Goal: Book appointment/travel/reservation

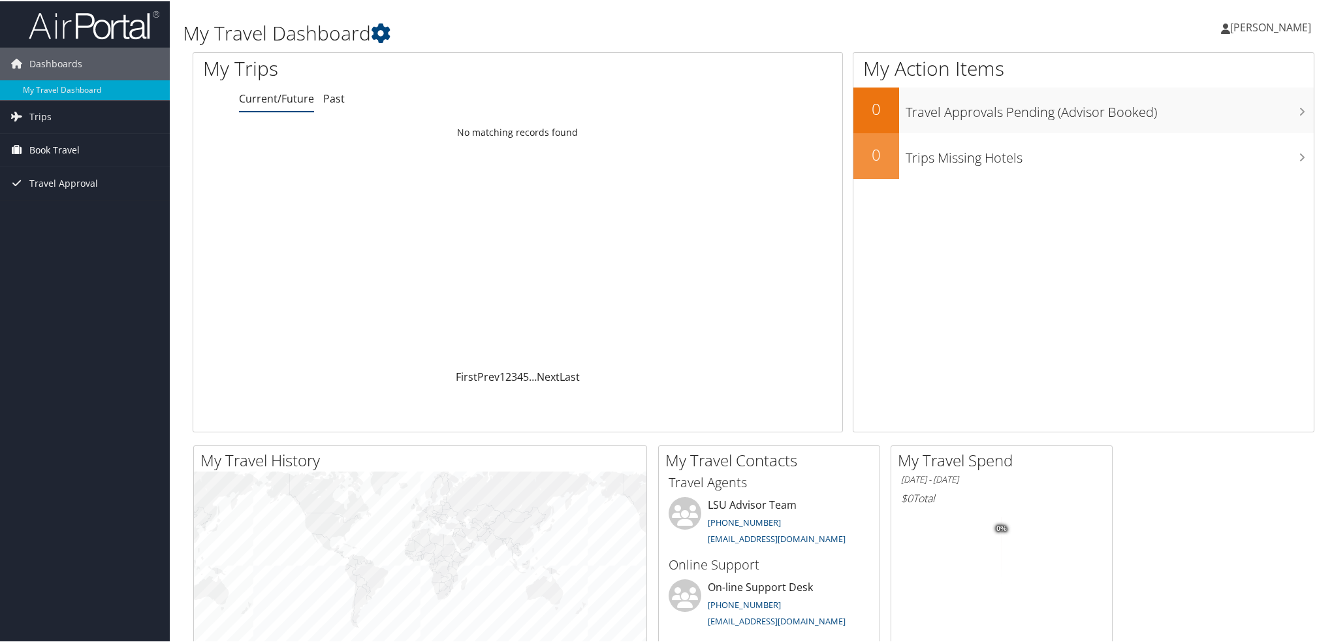
click at [54, 151] on span "Book Travel" at bounding box center [54, 149] width 50 height 33
click at [98, 177] on link "Agent Booking Request" at bounding box center [85, 175] width 170 height 20
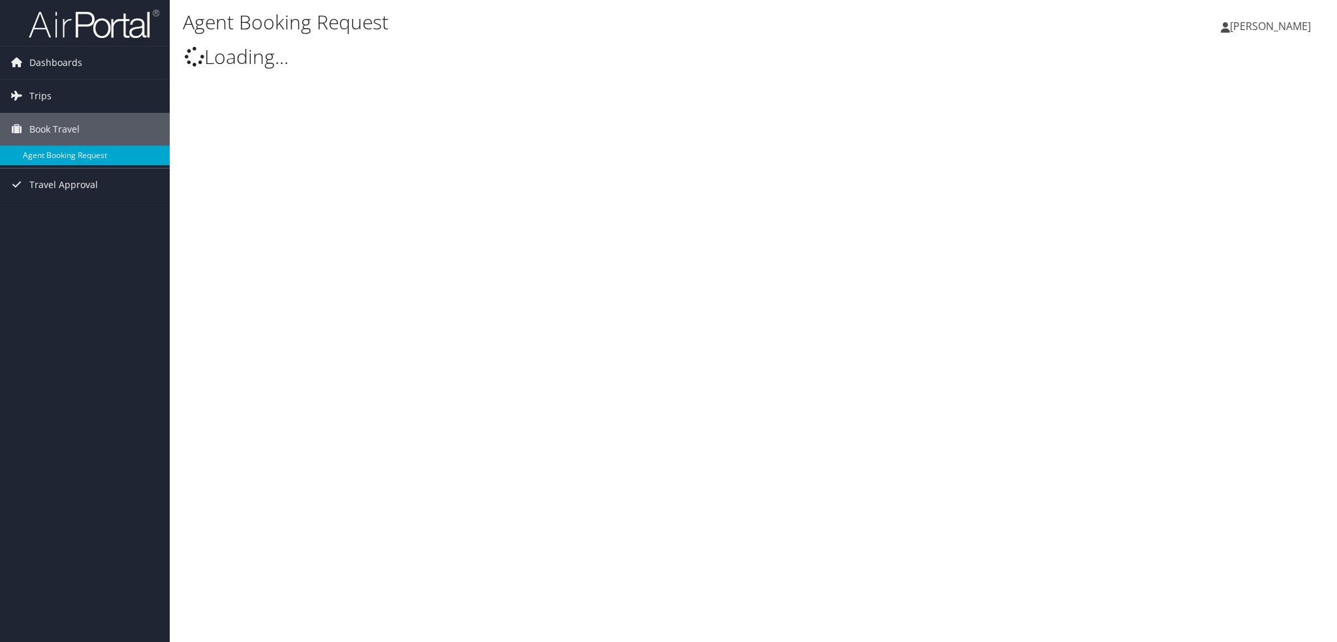
type input "[PERSON_NAME] [PERSON_NAME]"
select select "[EMAIL_ADDRESS][DOMAIN_NAME]"
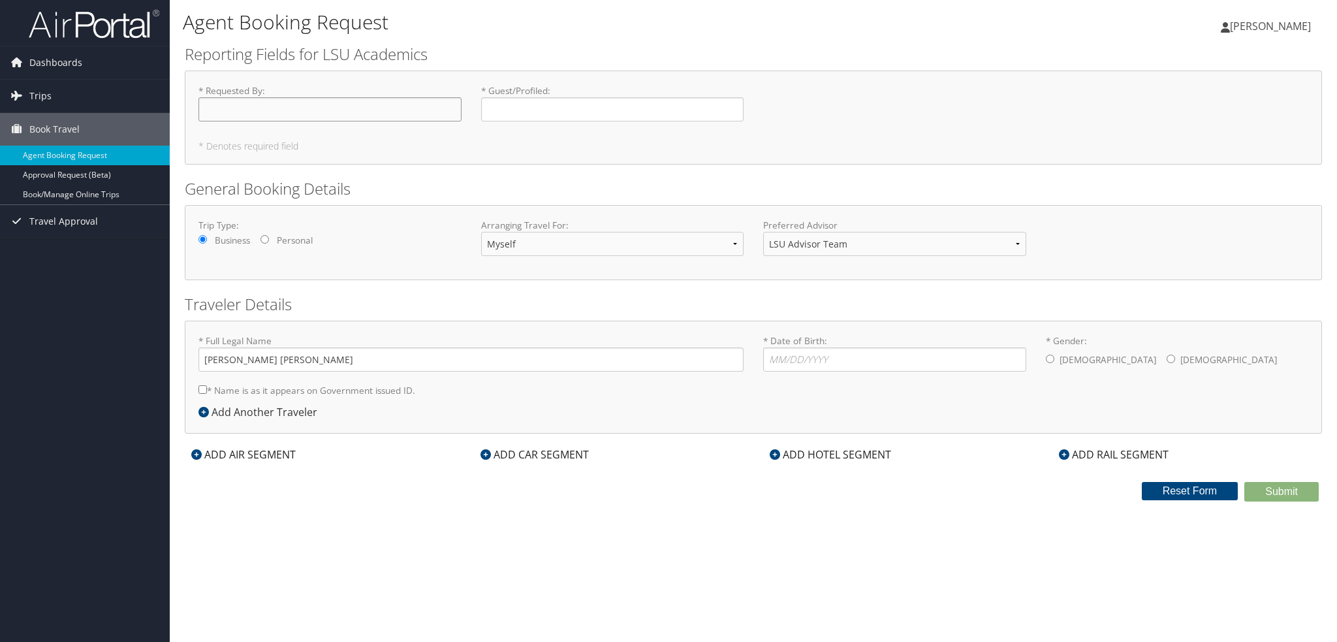
click at [235, 103] on input "* Requested By : Required" at bounding box center [329, 109] width 263 height 24
type input "[PERSON_NAME]"
click at [607, 244] on select "Myself Another Traveler Guest Traveler" at bounding box center [612, 244] width 263 height 24
click at [481, 232] on select "Myself Another Traveler Guest Traveler" at bounding box center [612, 244] width 263 height 24
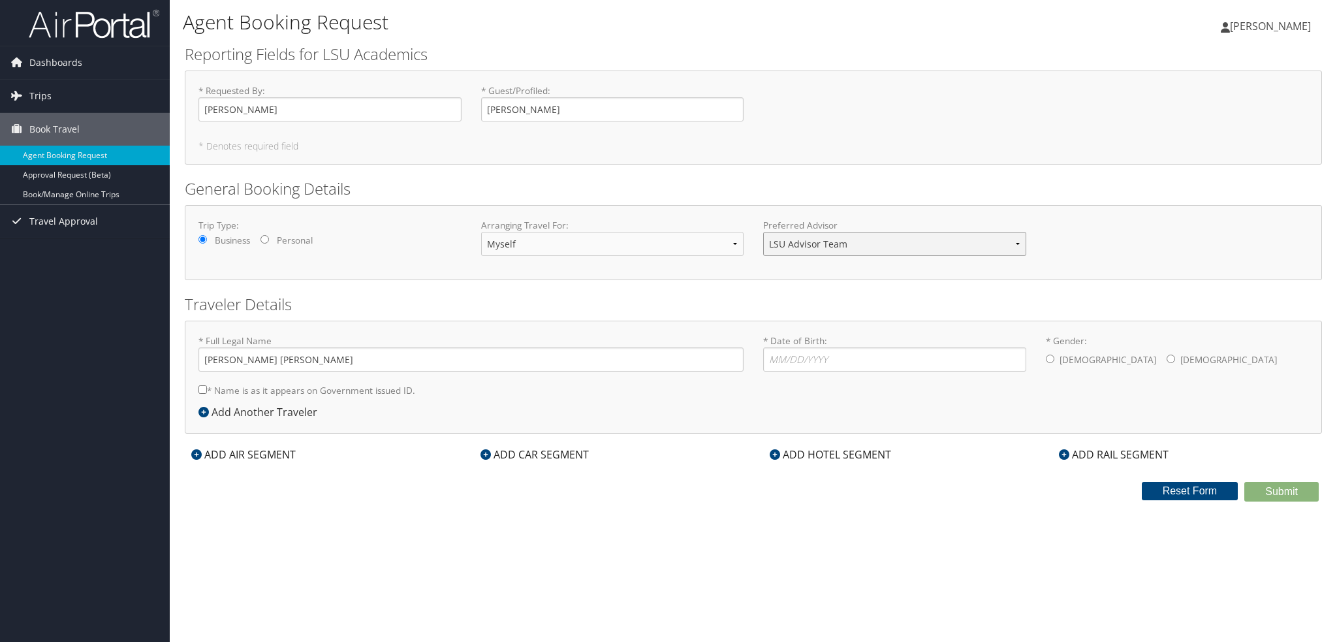
click at [859, 238] on select "LSU Advisor Team" at bounding box center [894, 244] width 263 height 24
click at [1047, 249] on div "Trip Type: Business Personal Arranging Travel For: Myself Another Traveler Gues…" at bounding box center [753, 243] width 1129 height 48
click at [947, 362] on input "* Date of Birth: Invalid Date" at bounding box center [894, 359] width 263 height 24
click at [1041, 358] on div "* Gender: [DEMOGRAPHIC_DATA] [DEMOGRAPHIC_DATA]" at bounding box center [1177, 353] width 283 height 39
click at [549, 452] on div "ADD CAR SEGMENT" at bounding box center [534, 455] width 121 height 16
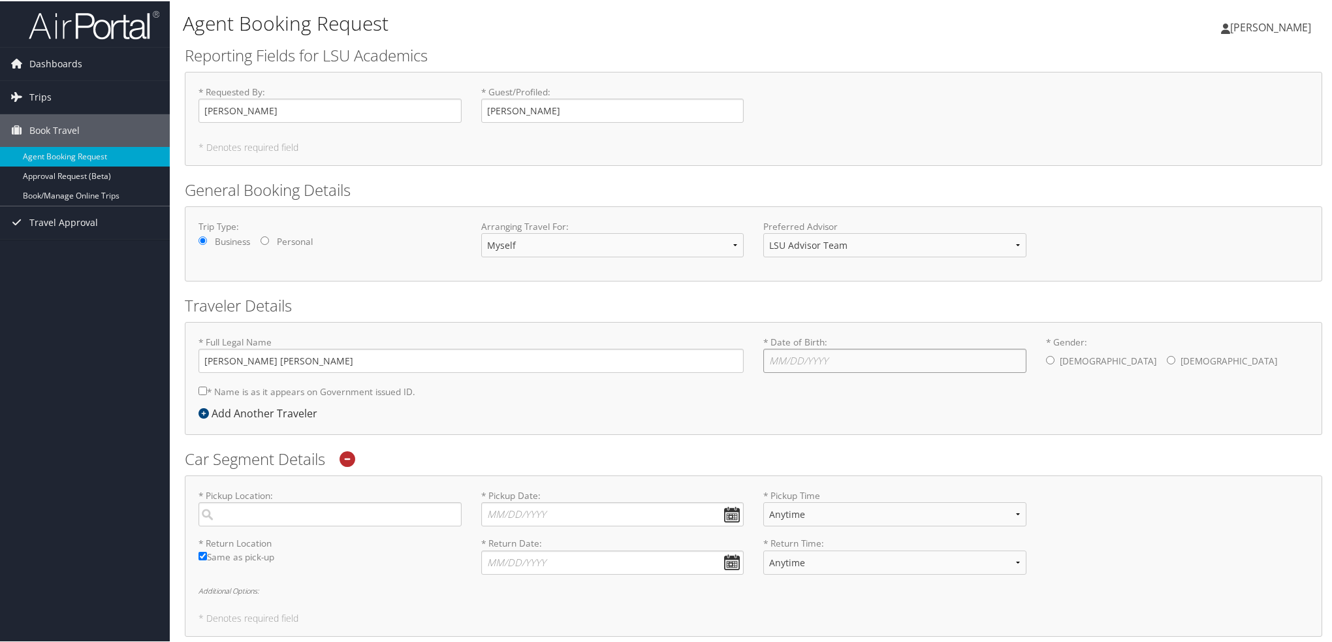
click at [851, 356] on input "* Date of Birth: Invalid Date" at bounding box center [894, 359] width 263 height 24
type input "[DATE]"
click at [1050, 362] on div "[DEMOGRAPHIC_DATA] [DEMOGRAPHIC_DATA]" at bounding box center [1177, 360] width 263 height 26
click at [1047, 362] on input "* Gender: [DEMOGRAPHIC_DATA] [DEMOGRAPHIC_DATA]" at bounding box center [1050, 358] width 8 height 8
radio input "true"
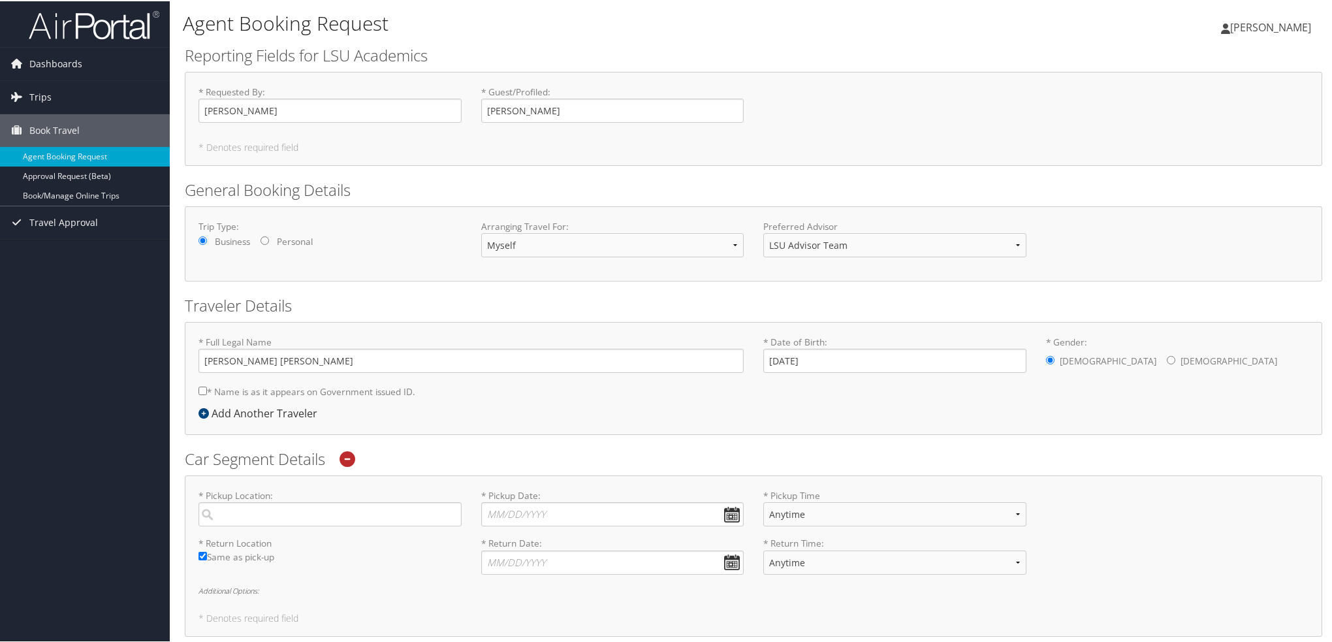
click at [968, 401] on div "* Full Legal Name [PERSON_NAME] [PERSON_NAME] * Name is as it appears on Govern…" at bounding box center [753, 369] width 1129 height 70
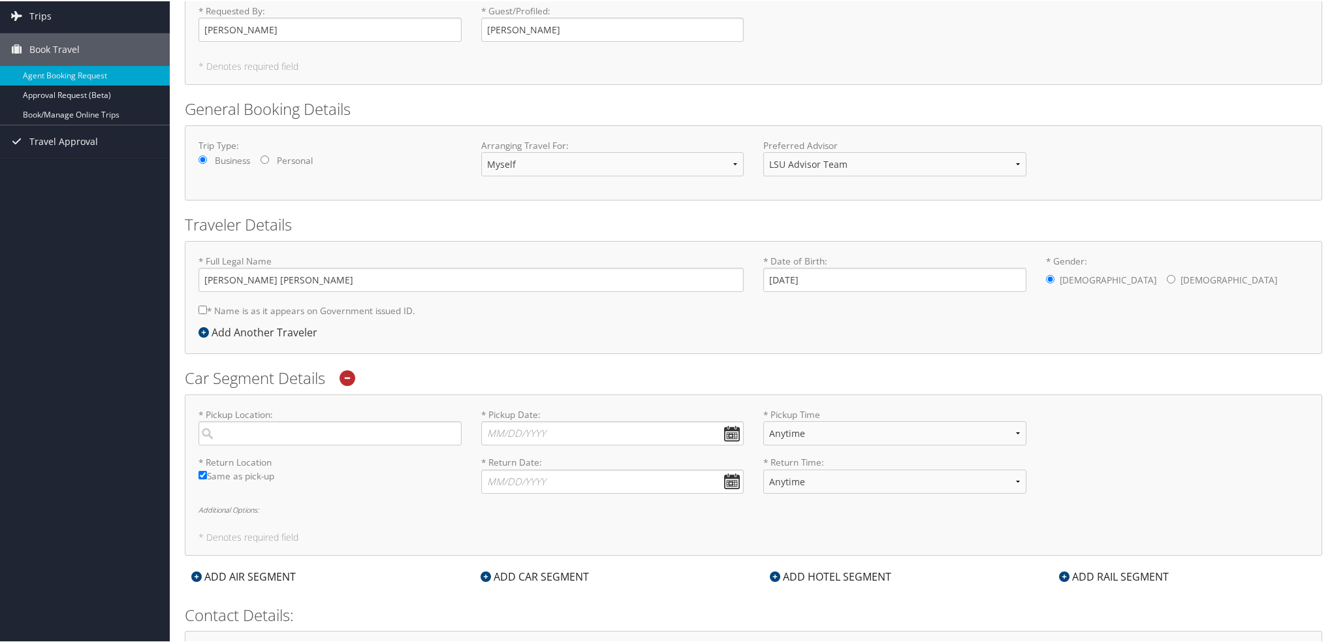
scroll to position [196, 0]
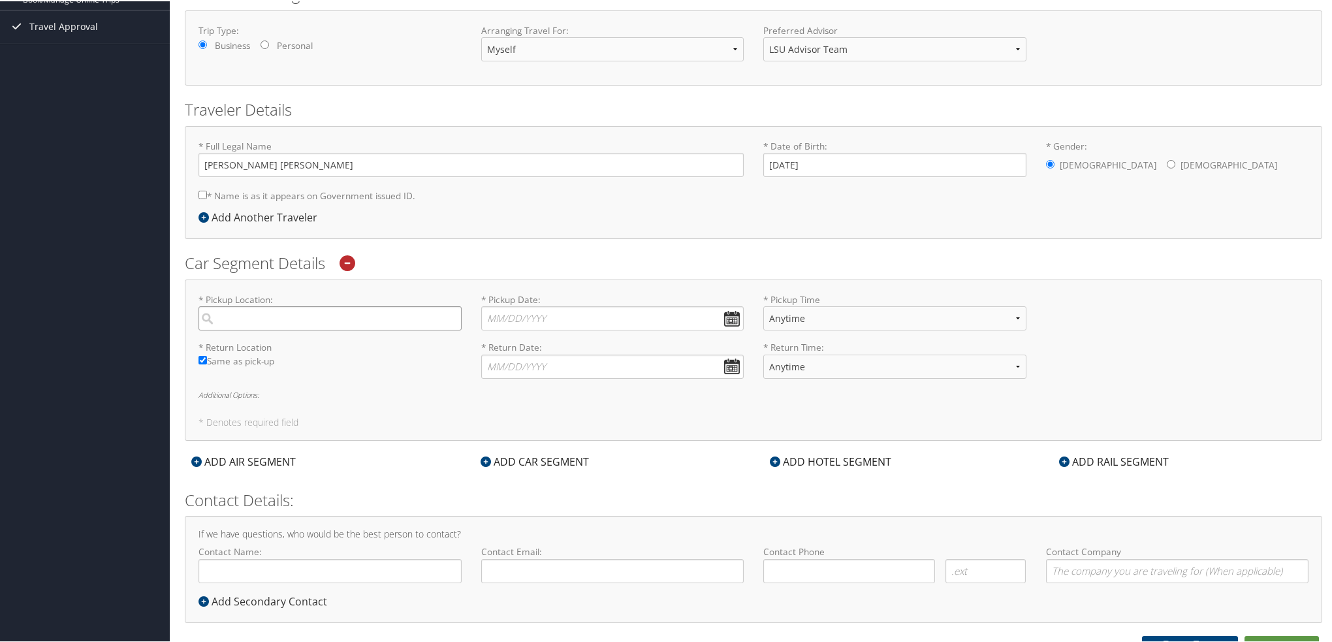
click at [292, 320] on input "search" at bounding box center [329, 317] width 263 height 24
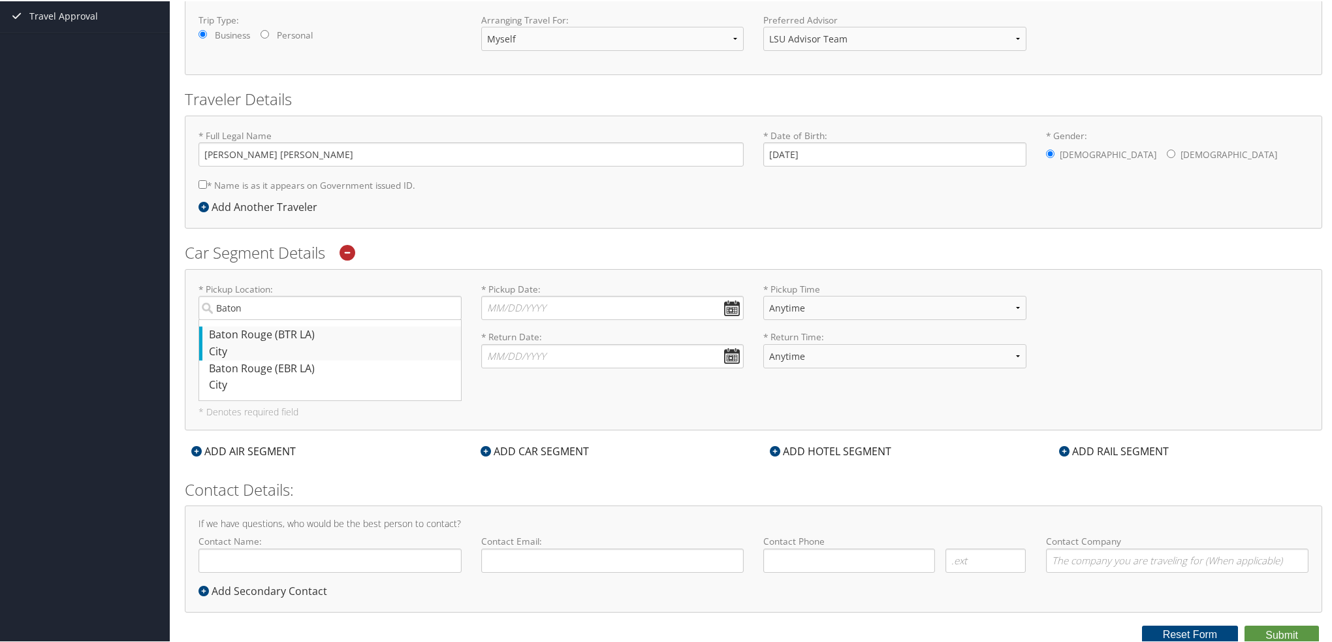
click at [303, 334] on div "Baton Rouge (BTR LA)" at bounding box center [331, 333] width 245 height 17
click at [303, 319] on input "Baton" at bounding box center [329, 306] width 263 height 24
type input "Baton Rouge"
click at [347, 343] on label "Same as pick-up" at bounding box center [329, 353] width 263 height 20
click at [207, 344] on input "Same as pick-up" at bounding box center [202, 348] width 8 height 8
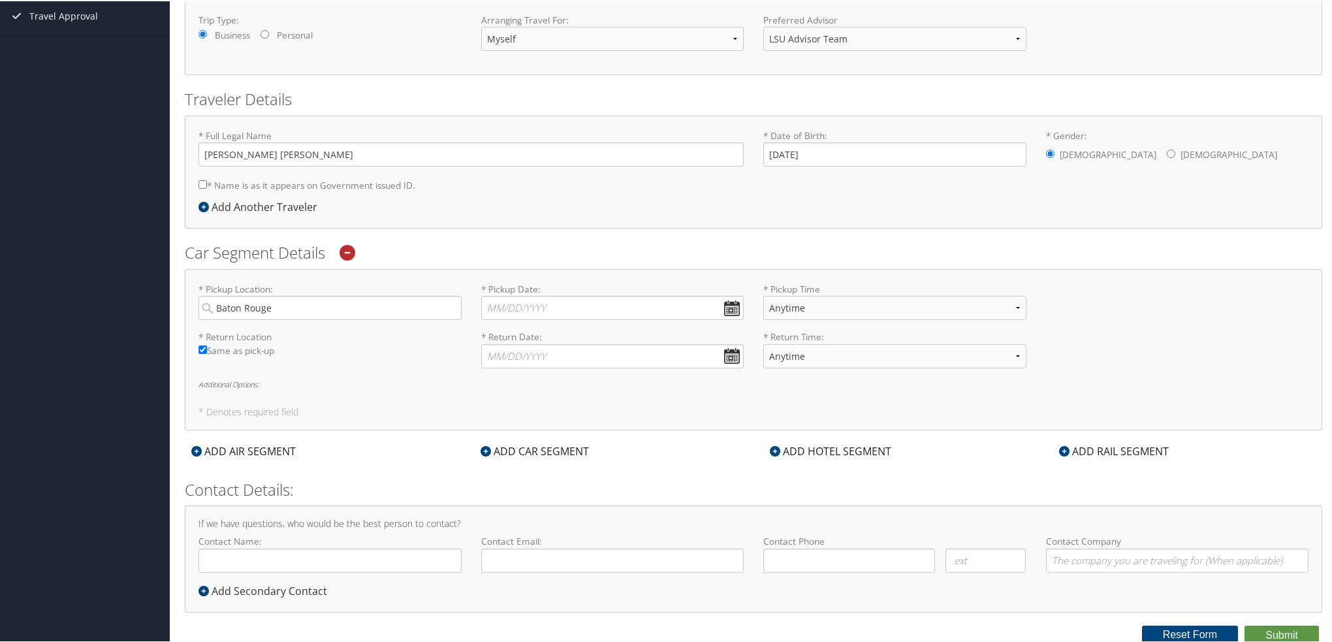
checkbox input "false"
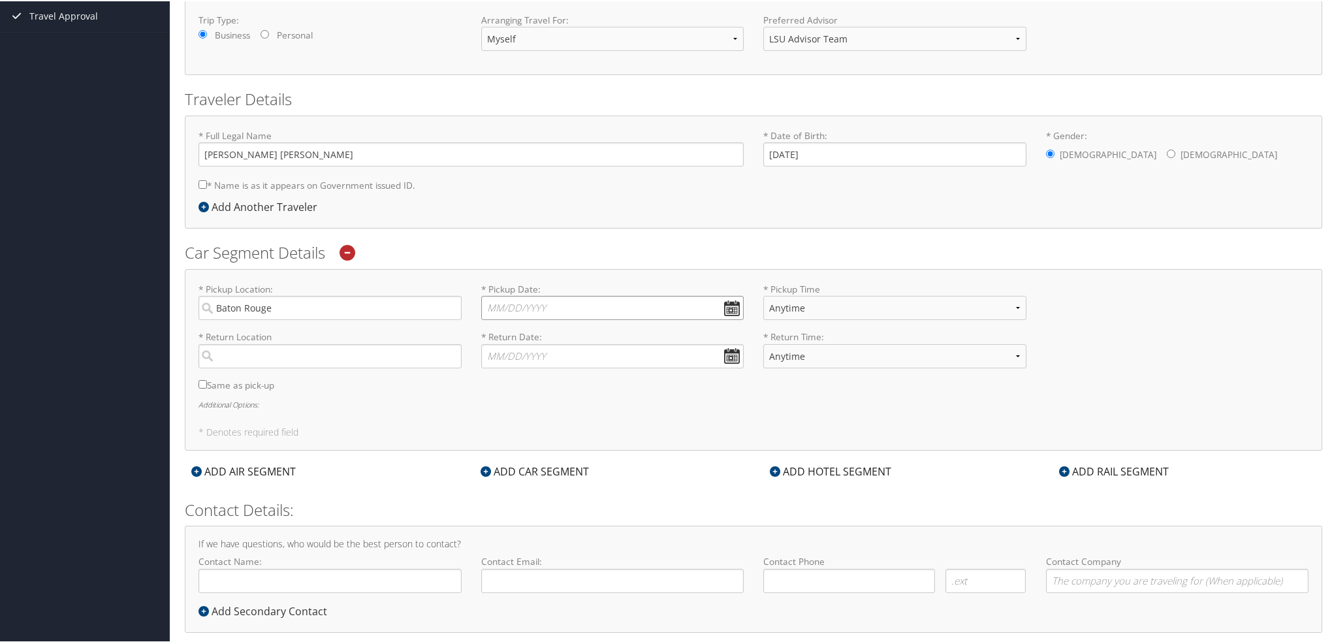
click at [533, 298] on input "* Pickup Date: Dates must be valid" at bounding box center [612, 306] width 263 height 24
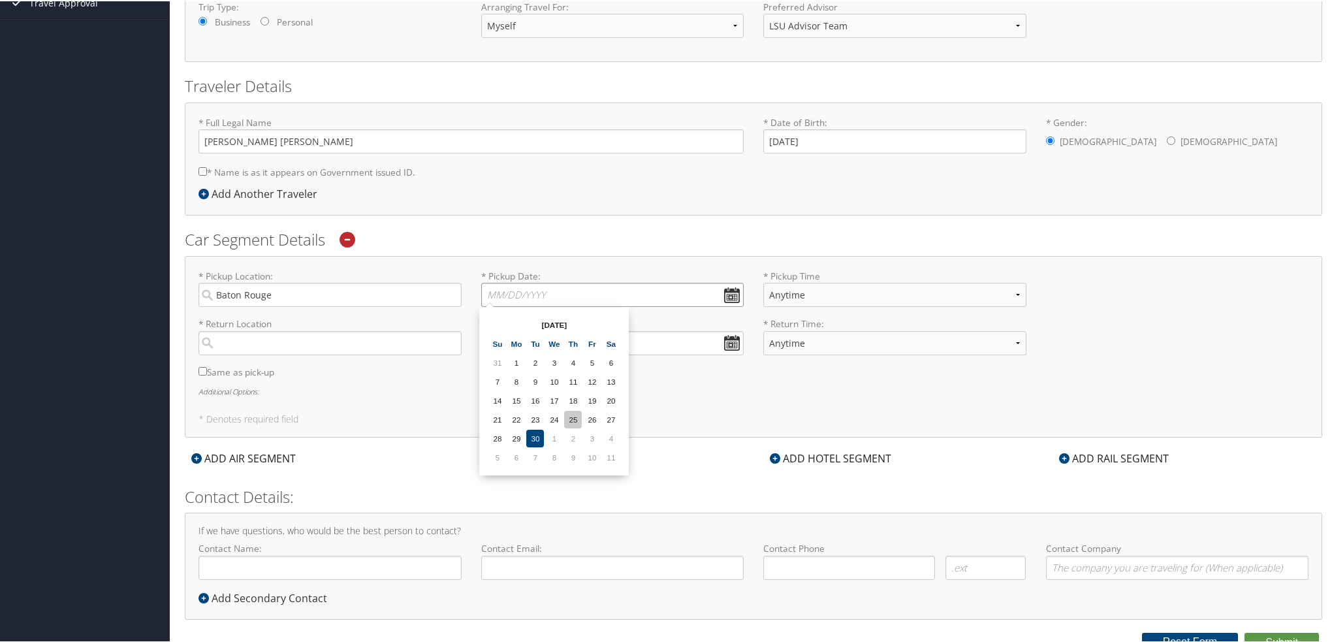
scroll to position [227, 0]
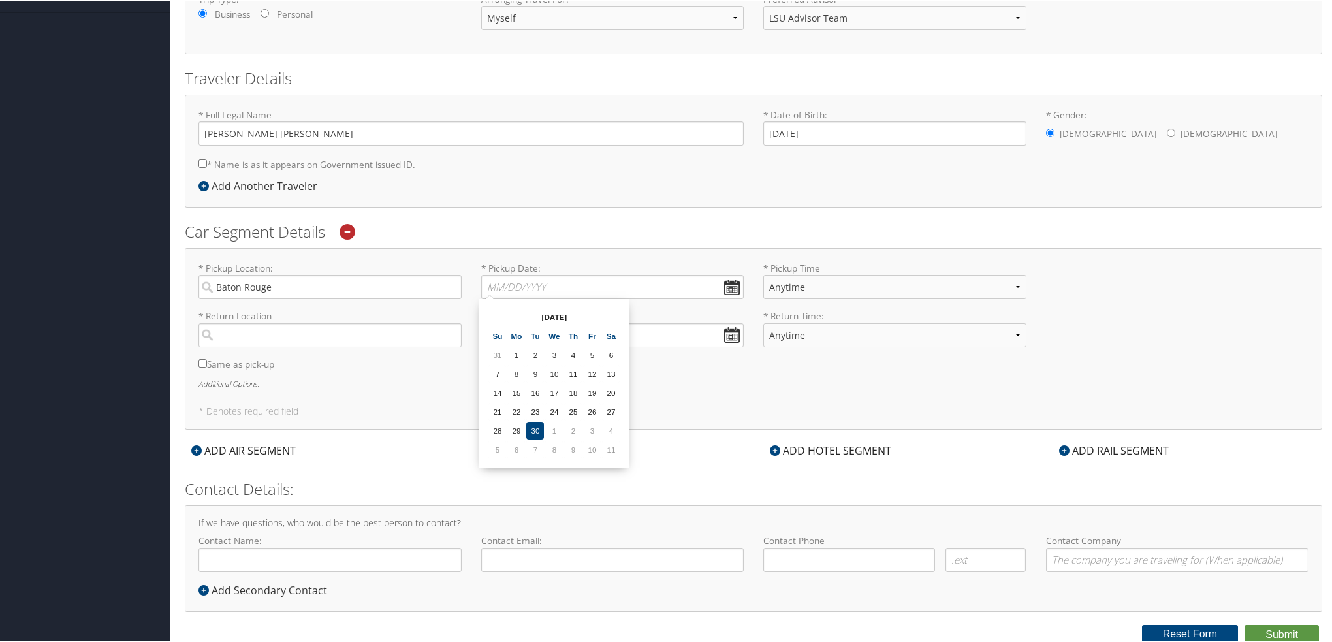
click at [558, 315] on th "[DATE]" at bounding box center [553, 316] width 93 height 18
click at [625, 315] on div "From [DATE] To [DATE] [DATE] Su Mo Tu We Th Fr Sa 31 1 2 3 4 5 6 7 8 9 10 11 12…" at bounding box center [554, 382] width 150 height 168
click at [609, 316] on th at bounding box center [611, 316] width 18 height 18
click at [575, 411] on td "23" at bounding box center [573, 410] width 18 height 18
type input "[DATE]"
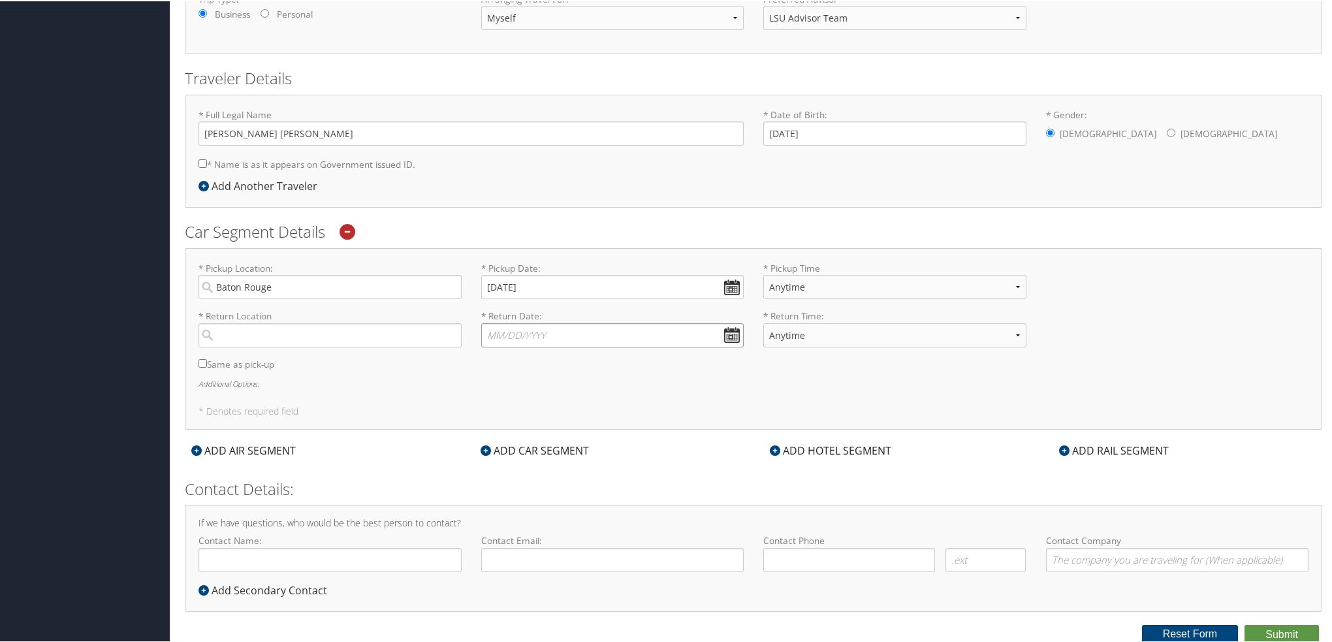
click at [731, 330] on input "* Return Date: Dates must be valid" at bounding box center [612, 334] width 263 height 24
click at [608, 366] on th at bounding box center [611, 363] width 18 height 18
click at [514, 480] on td "27" at bounding box center [516, 477] width 18 height 18
type input "[DATE]"
drag, startPoint x: 806, startPoint y: 277, endPoint x: 780, endPoint y: 281, distance: 25.8
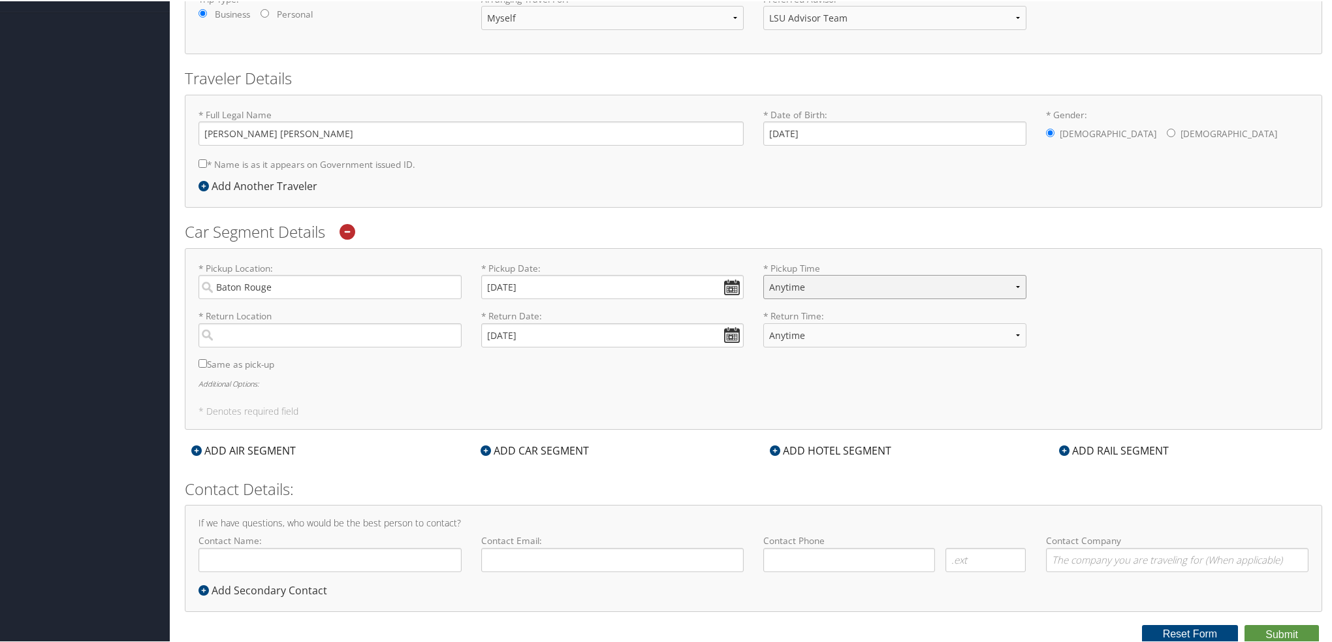
click at [806, 277] on select "Anytime 12:00 AM 1:00 AM 2:00 AM 3:00 AM 4:00 AM 5:00 AM 6:00 AM 7:00 AM 8:00 A…" at bounding box center [894, 286] width 263 height 24
select select "6:00 AM"
click at [763, 274] on select "Anytime 12:00 AM 1:00 AM 2:00 AM 3:00 AM 4:00 AM 5:00 AM 6:00 AM 7:00 AM 8:00 A…" at bounding box center [894, 286] width 263 height 24
click at [334, 340] on input "search" at bounding box center [329, 334] width 263 height 24
click at [437, 365] on label "Same as pick-up" at bounding box center [329, 366] width 263 height 20
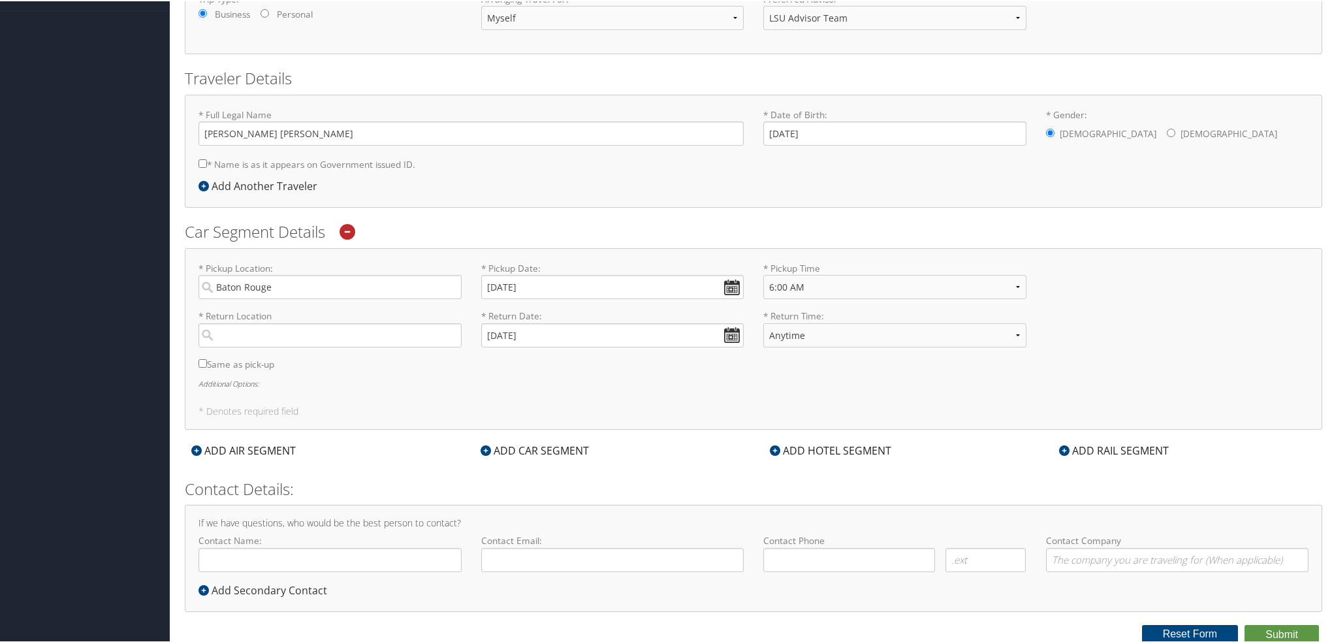
click at [207, 365] on input "Same as pick-up" at bounding box center [202, 362] width 8 height 8
checkbox input "true"
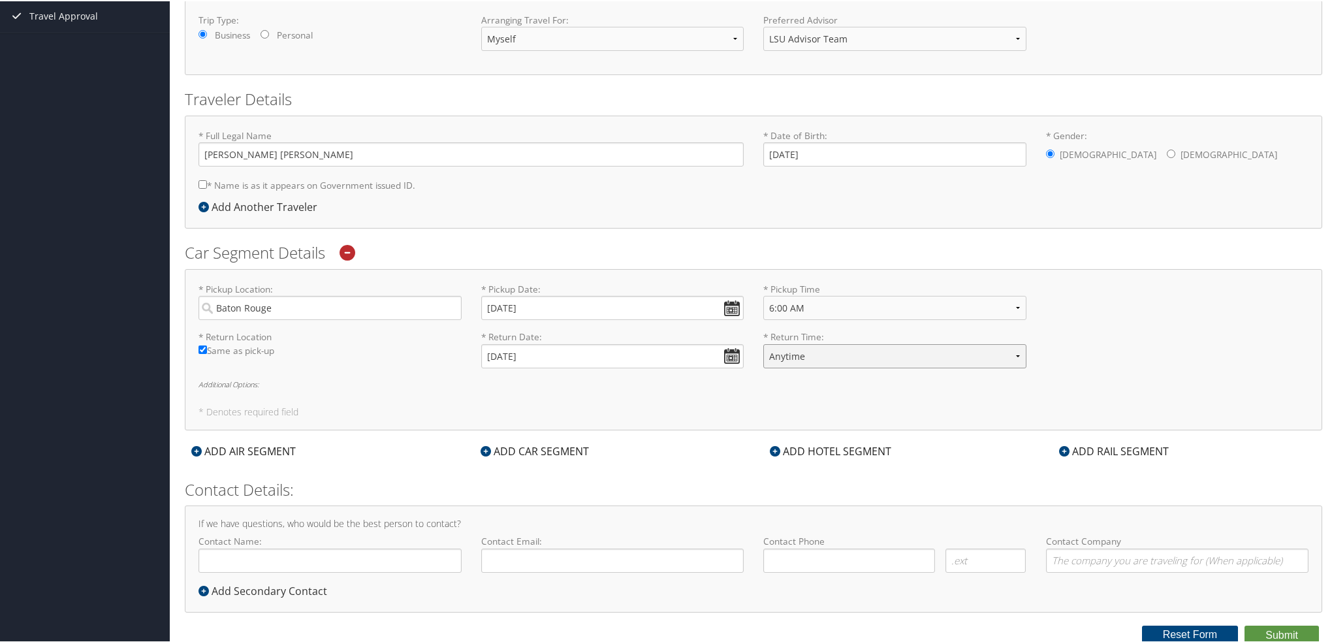
click at [848, 357] on select "Anytime 12:00 AM 1:00 AM 2:00 AM 3:00 AM 4:00 AM 5:00 AM 6:00 AM 7:00 AM 8:00 A…" at bounding box center [894, 355] width 263 height 24
select select "10:00 AM"
click at [763, 343] on select "Anytime 12:00 AM 1:00 AM 2:00 AM 3:00 AM 4:00 AM 5:00 AM 6:00 AM 7:00 AM 8:00 A…" at bounding box center [894, 355] width 263 height 24
click at [1137, 371] on div "* Return Location Required Same as pick-up * Return Date: [DATE] Dates must be …" at bounding box center [753, 353] width 1129 height 48
click at [736, 301] on input "[DATE]" at bounding box center [612, 306] width 263 height 24
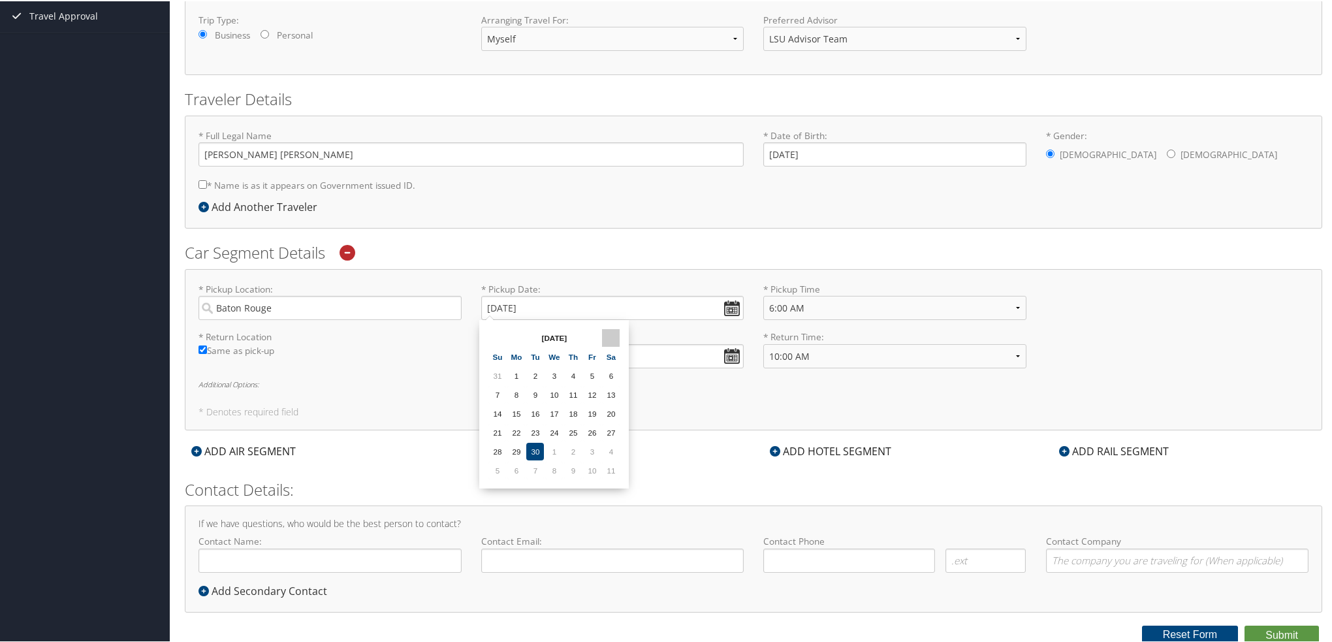
click at [606, 336] on th at bounding box center [611, 337] width 18 height 18
click at [556, 435] on td "22" at bounding box center [554, 431] width 18 height 18
type input "[DATE]"
click at [734, 306] on input "[DATE]" at bounding box center [612, 306] width 263 height 24
click at [616, 330] on th at bounding box center [611, 337] width 18 height 18
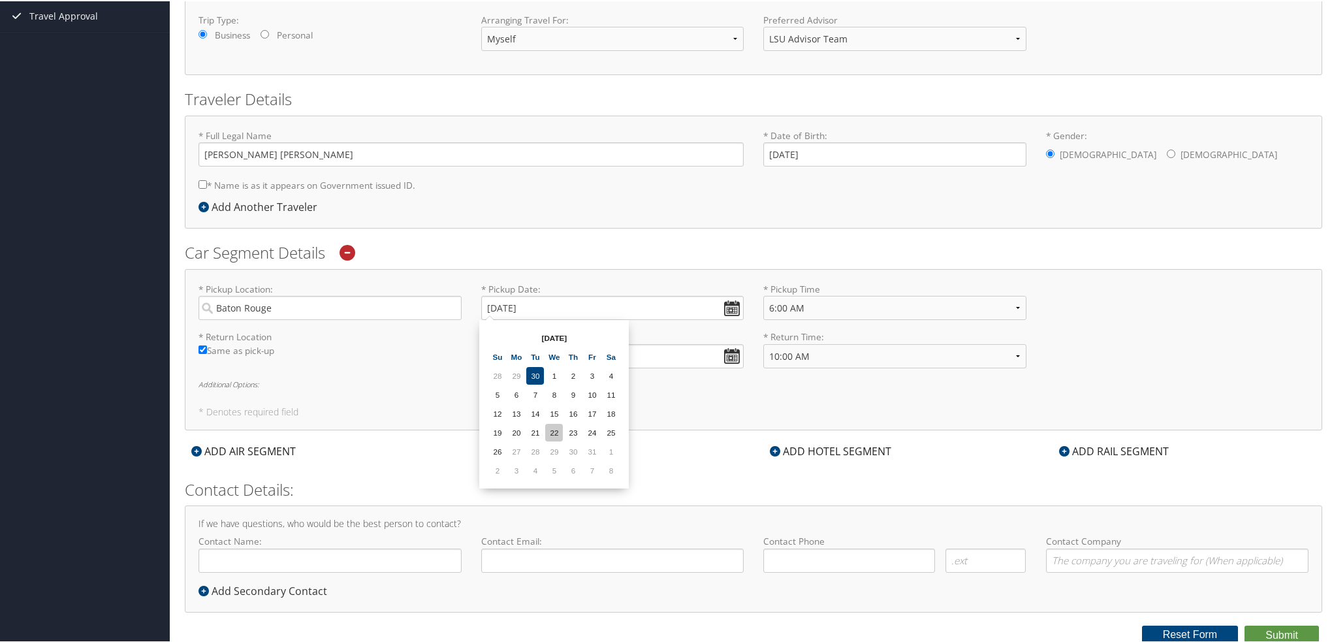
click at [556, 430] on td "22" at bounding box center [554, 431] width 18 height 18
click at [823, 300] on select "Anytime 12:00 AM 1:00 AM 2:00 AM 3:00 AM 4:00 AM 5:00 AM 6:00 AM 7:00 AM 8:00 A…" at bounding box center [894, 306] width 263 height 24
select select "6:00 PM"
click at [763, 294] on select "Anytime 12:00 AM 1:00 AM 2:00 AM 3:00 AM 4:00 AM 5:00 AM 6:00 AM 7:00 AM 8:00 A…" at bounding box center [894, 306] width 263 height 24
click at [806, 351] on select "Anytime 12:00 AM 1:00 AM 2:00 AM 3:00 AM 4:00 AM 5:00 AM 6:00 AM 7:00 AM 8:00 A…" at bounding box center [894, 355] width 263 height 24
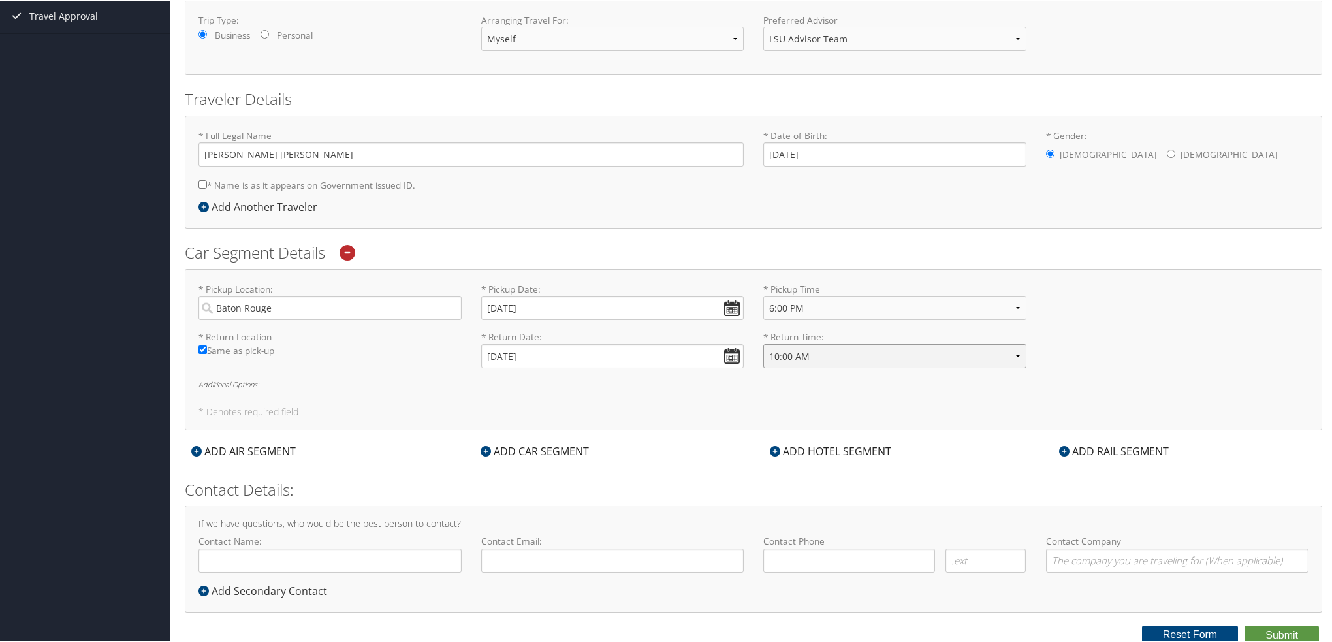
select select "6:00 AM"
click at [763, 343] on select "Anytime 12:00 AM 1:00 AM 2:00 AM 3:00 AM 4:00 AM 5:00 AM 6:00 AM 7:00 AM 8:00 A…" at bounding box center [894, 355] width 263 height 24
click at [877, 382] on h6 "Additional Options:" at bounding box center [753, 382] width 1110 height 7
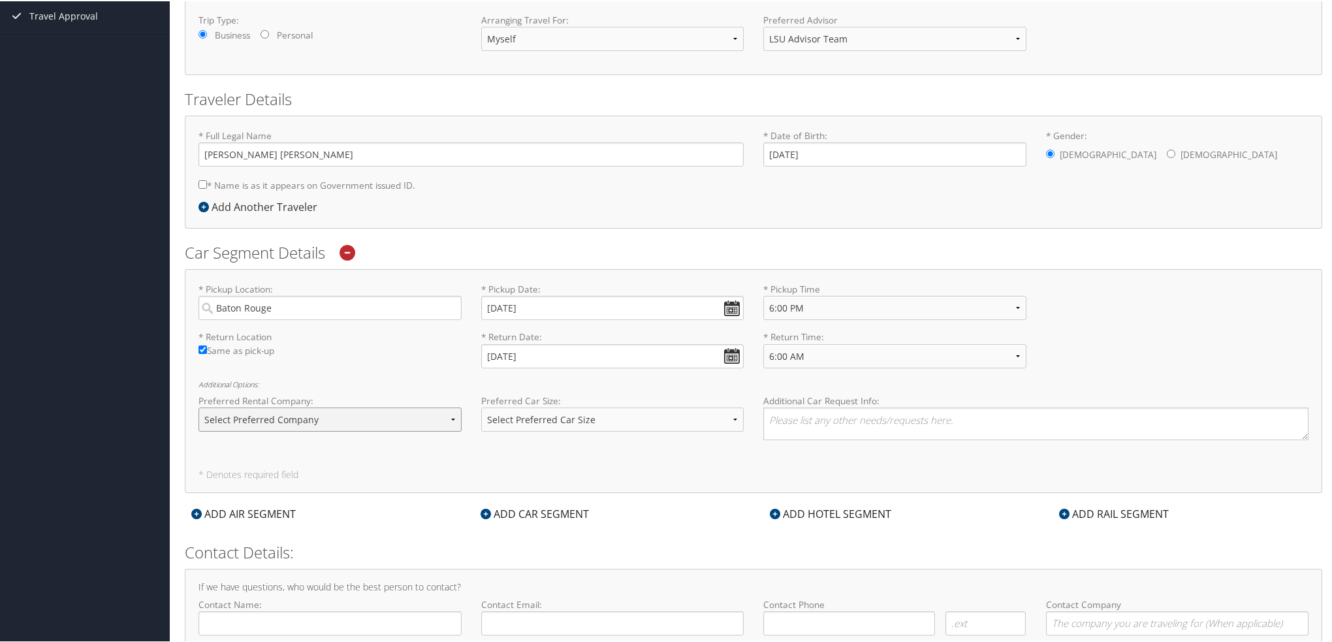
click at [289, 422] on select "Select Preferred Company Avis Enterprise National Hertz Budget Alamo Thrifty Do…" at bounding box center [329, 418] width 263 height 24
click at [927, 347] on select "Anytime 12:00 AM 1:00 AM 2:00 AM 3:00 AM 4:00 AM 5:00 AM 6:00 AM 7:00 AM 8:00 A…" at bounding box center [894, 355] width 263 height 24
click at [1134, 326] on div "* Pickup Location: [GEOGRAPHIC_DATA] Required * Pickup Date: [DATE] Dates must …" at bounding box center [753, 305] width 1129 height 48
click at [942, 355] on select "Anytime 12:00 AM 1:00 AM 2:00 AM 3:00 AM 4:00 AM 5:00 AM 6:00 AM 7:00 AM 8:00 A…" at bounding box center [894, 355] width 263 height 24
click at [1304, 322] on div "* Pickup Location: [GEOGRAPHIC_DATA] Required * Pickup Date: [DATE] Dates must …" at bounding box center [753, 305] width 1129 height 48
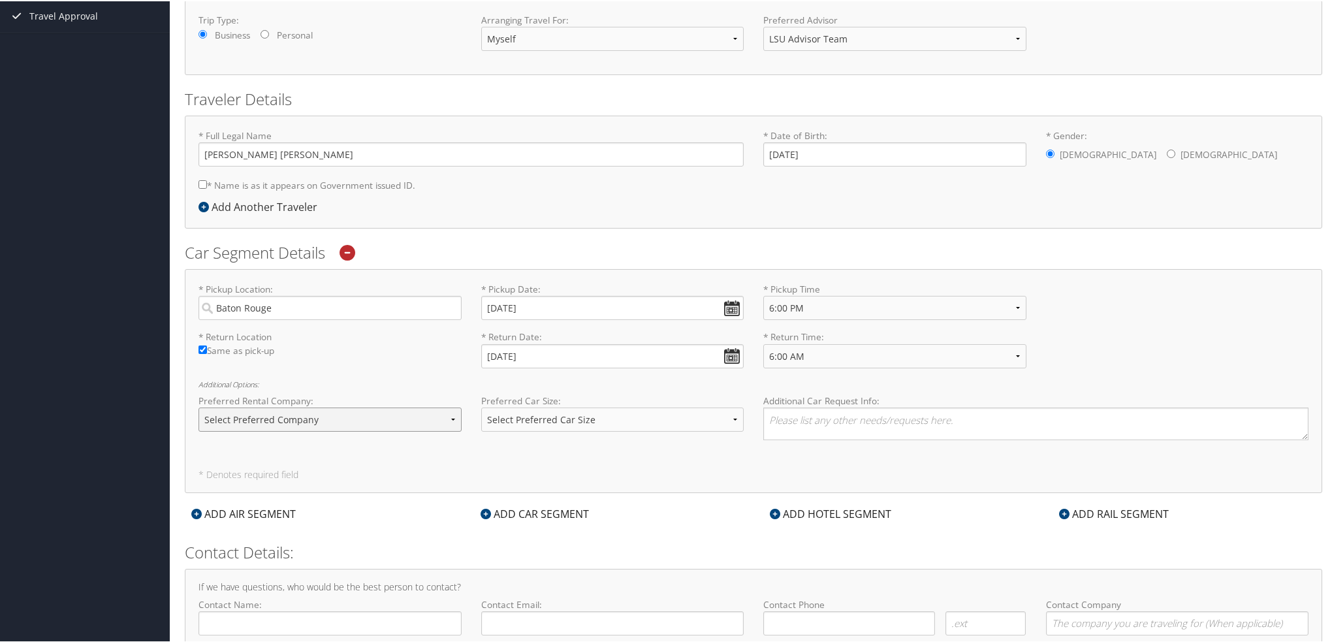
click at [396, 424] on select "Select Preferred Company Avis Enterprise National Hertz Budget Alamo Thrifty Do…" at bounding box center [329, 418] width 263 height 24
select select "Enterprise (ET)"
click at [198, 406] on select "Select Preferred Company Avis Enterprise National Hertz Budget Alamo Thrifty Do…" at bounding box center [329, 418] width 263 height 24
click at [591, 443] on div "Preferred Rental Company: Select Preferred Company Avis Enterprise National Her…" at bounding box center [753, 421] width 1129 height 56
click at [653, 414] on select "Select Preferred Car Size Standard Full Size Economy Intermediate Mini Compact …" at bounding box center [612, 418] width 263 height 24
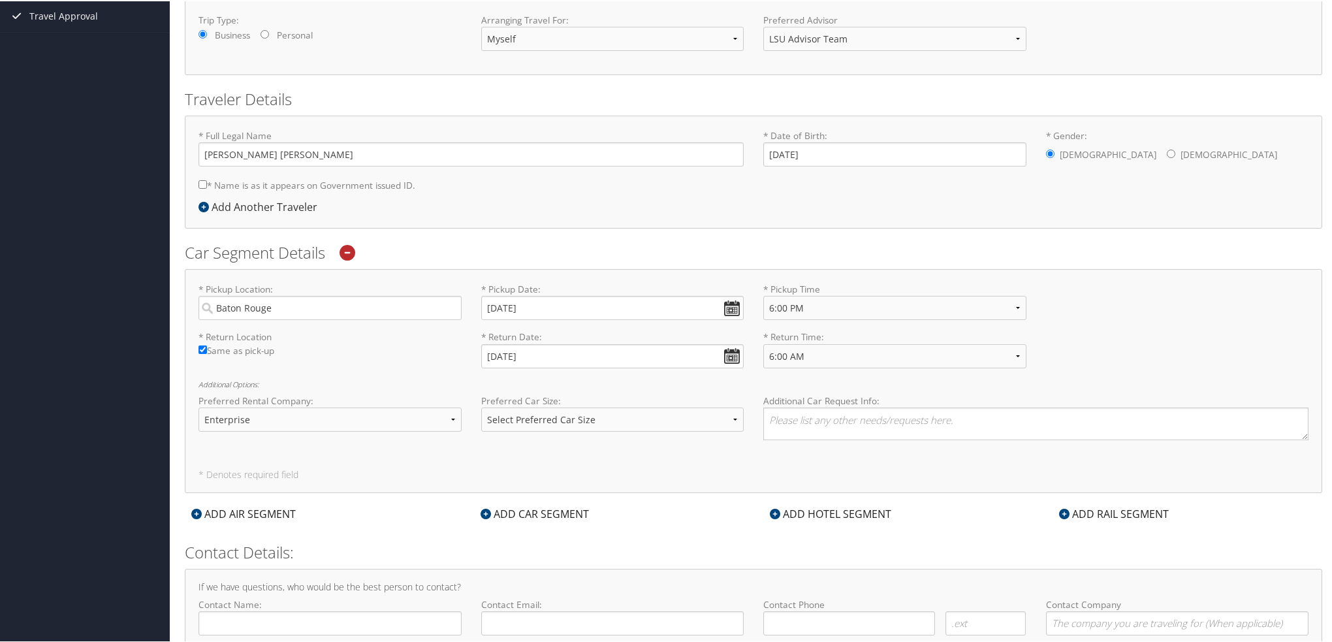
click at [902, 388] on div "Additional Options: Preferred Rental Company: Select Preferred Company Avis Ent…" at bounding box center [753, 414] width 1110 height 70
click at [648, 422] on select "Select Preferred Car Size Standard Full Size Economy Intermediate Mini Compact …" at bounding box center [612, 418] width 263 height 24
click at [350, 449] on div "* Pickup Location: [GEOGRAPHIC_DATA] Required * Pickup Date: [DATE] Dates must …" at bounding box center [753, 380] width 1137 height 224
click at [688, 425] on select "Select Preferred Car Size Standard Full Size Economy Intermediate Mini Compact …" at bounding box center [612, 418] width 263 height 24
select select "Mini"
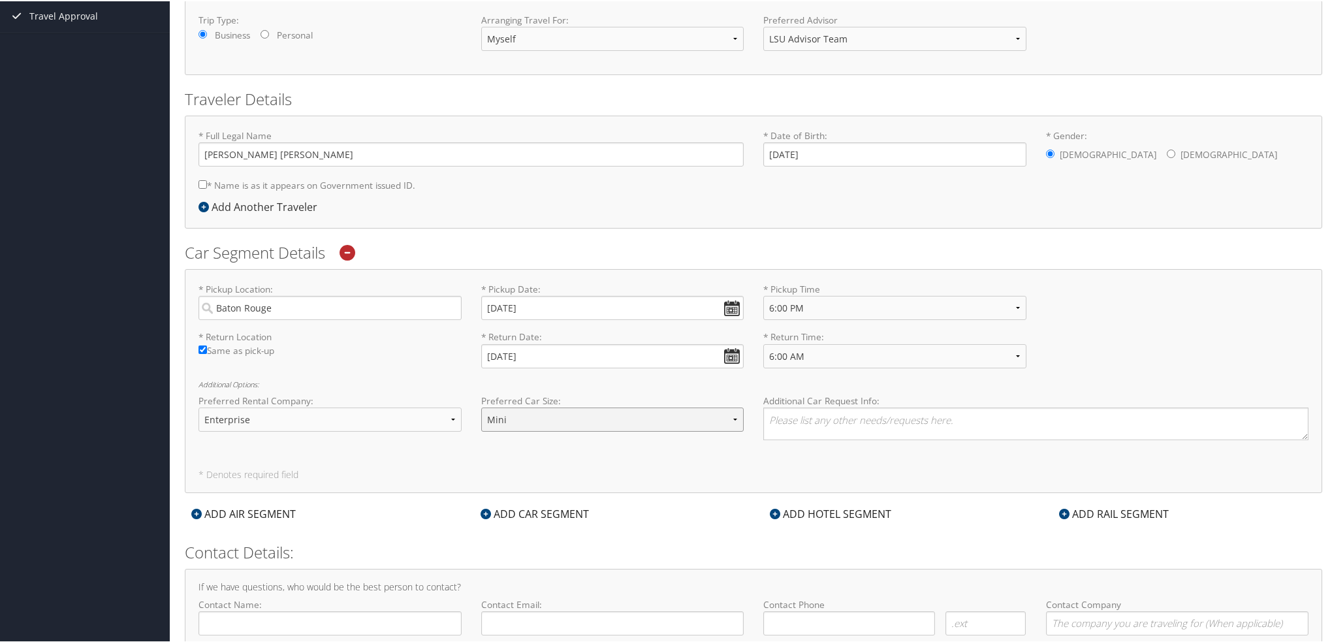
click at [481, 406] on select "Select Preferred Car Size Standard Full Size Economy Intermediate Mini Compact …" at bounding box center [612, 418] width 263 height 24
click at [875, 420] on textarea at bounding box center [1035, 422] width 545 height 33
type textarea "M"
type textarea "n"
click at [796, 443] on div "Additional Car Request Info: Need 7 seat Mini Van" at bounding box center [1035, 421] width 565 height 56
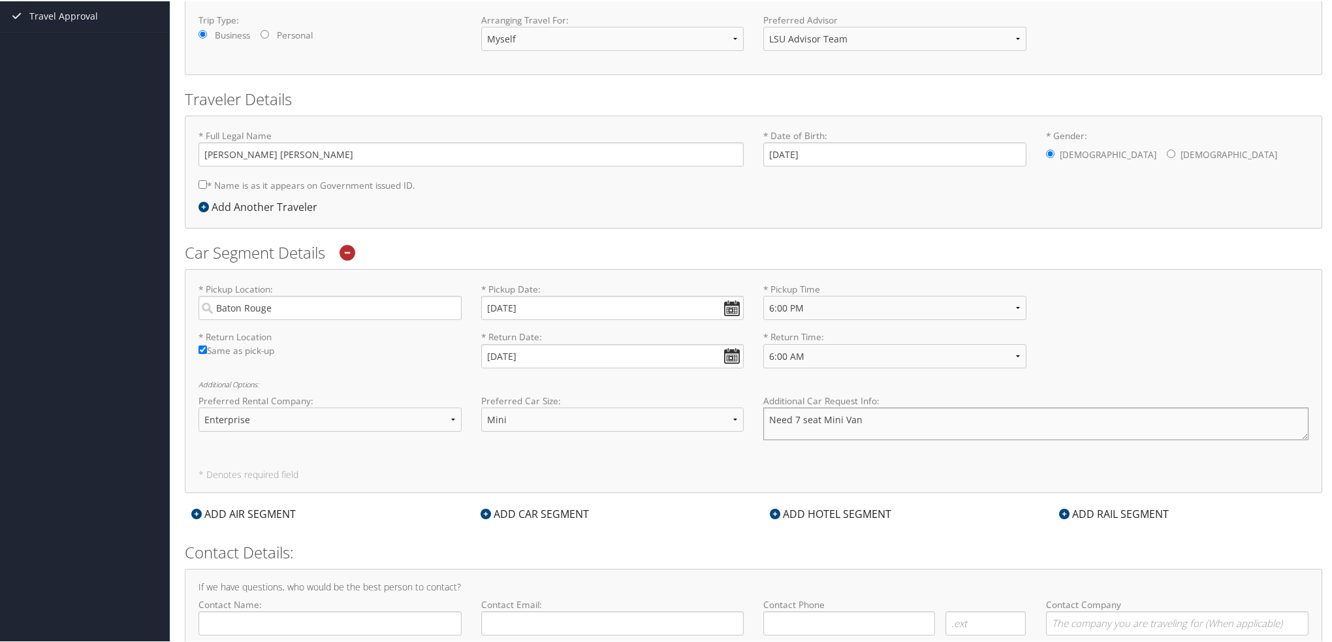
click at [757, 404] on div "Additional Car Request Info: Need 7 seat Mini Van" at bounding box center [1035, 421] width 565 height 56
click at [798, 417] on textarea "Need 7 seat Mini Van" at bounding box center [1035, 422] width 545 height 33
type textarea "Need 6 seat Mini Van"
click at [879, 451] on div "* Pickup Location: [GEOGRAPHIC_DATA] Required * Pickup Date: [DATE] Dates must …" at bounding box center [753, 380] width 1137 height 224
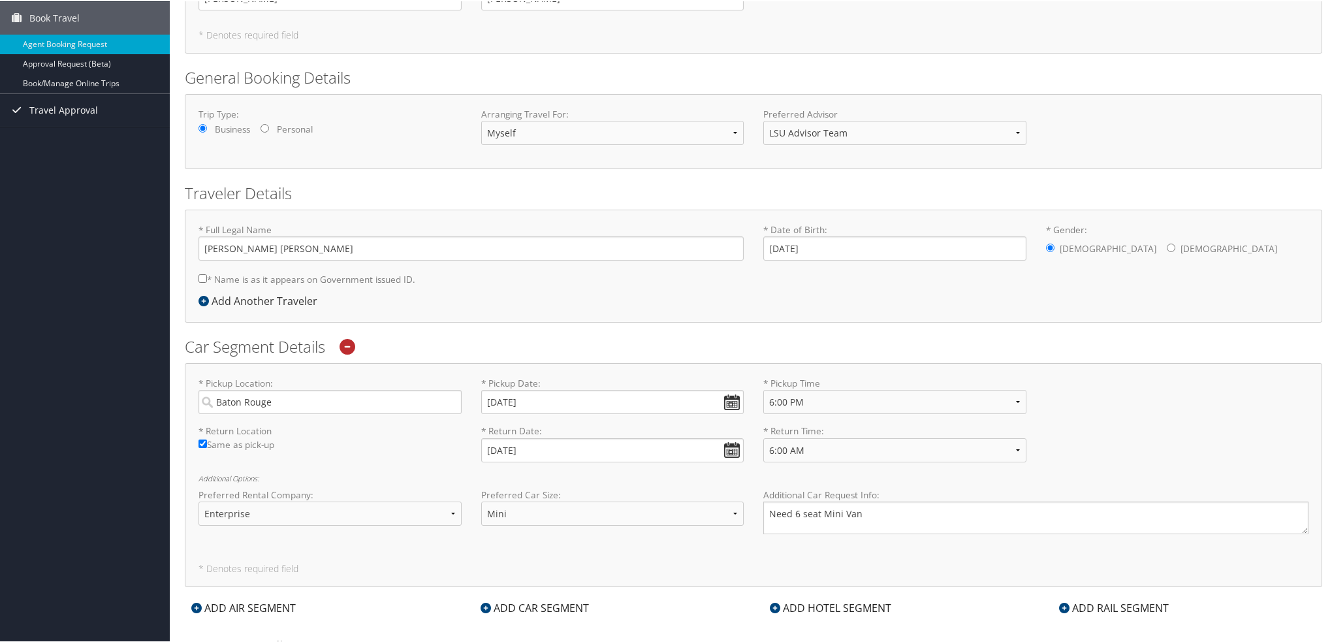
scroll to position [269, 0]
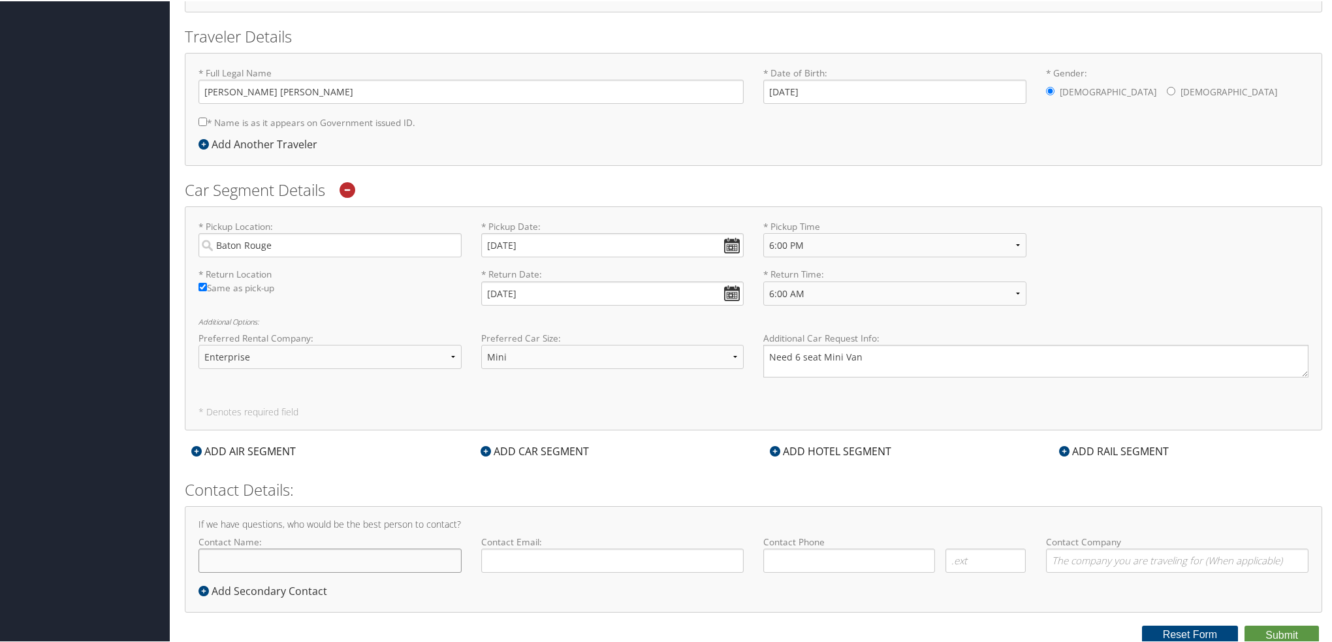
click at [371, 561] on input "Contact Name:" at bounding box center [329, 559] width 263 height 24
type input "[PERSON_NAME]"
type input "[EMAIL_ADDRESS][DOMAIN_NAME]"
type input "( ) -"
type input "LSU"
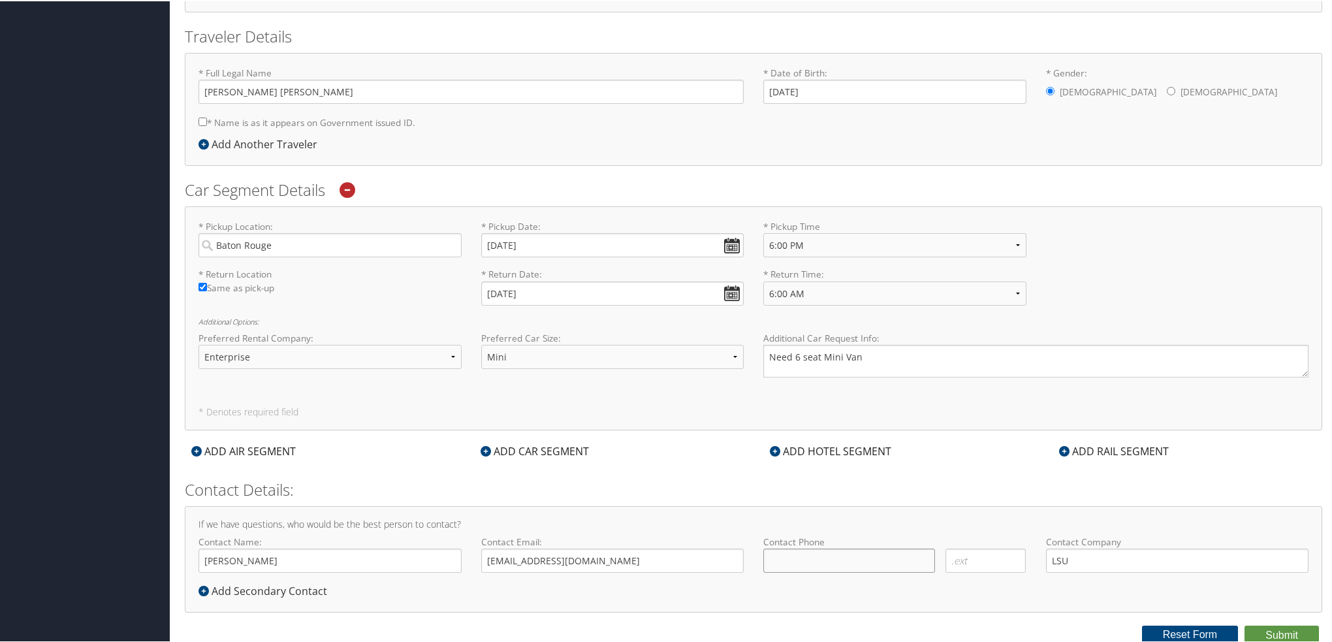
type input "( ) -"
click at [835, 563] on input "( ) -" at bounding box center [849, 559] width 172 height 24
click at [757, 491] on h2 "Contact Details:" at bounding box center [753, 488] width 1137 height 22
click at [303, 589] on div "Add Secondary Contact" at bounding box center [265, 590] width 135 height 16
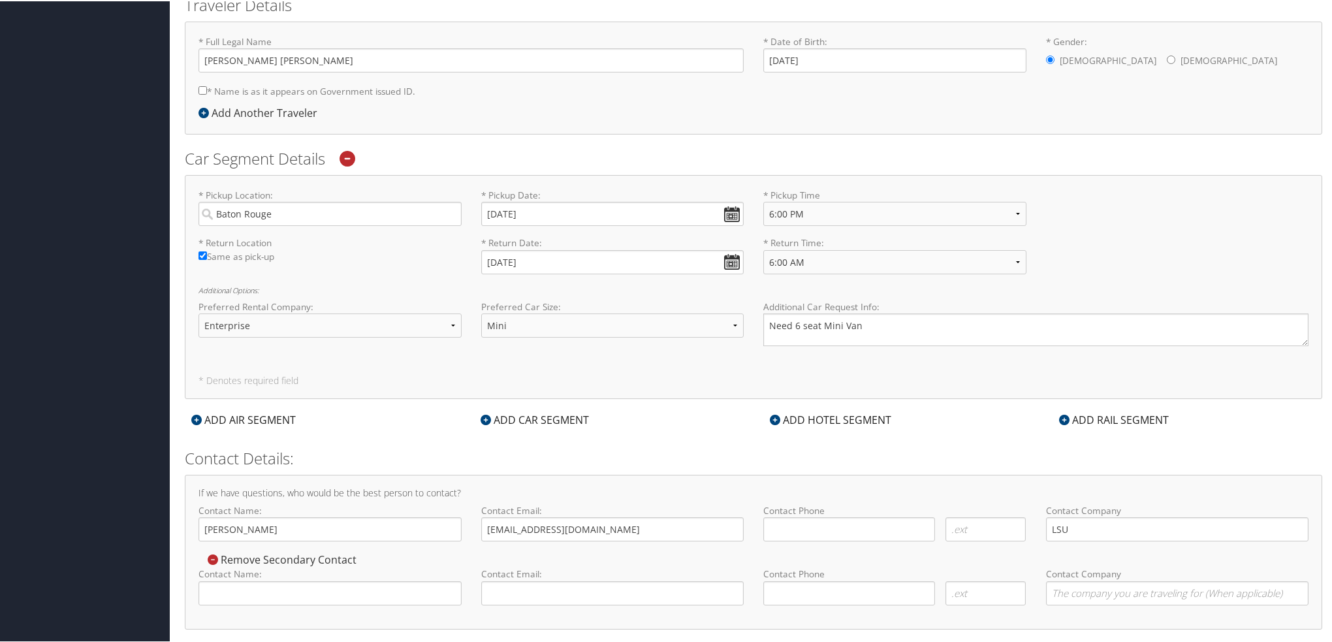
scroll to position [317, 0]
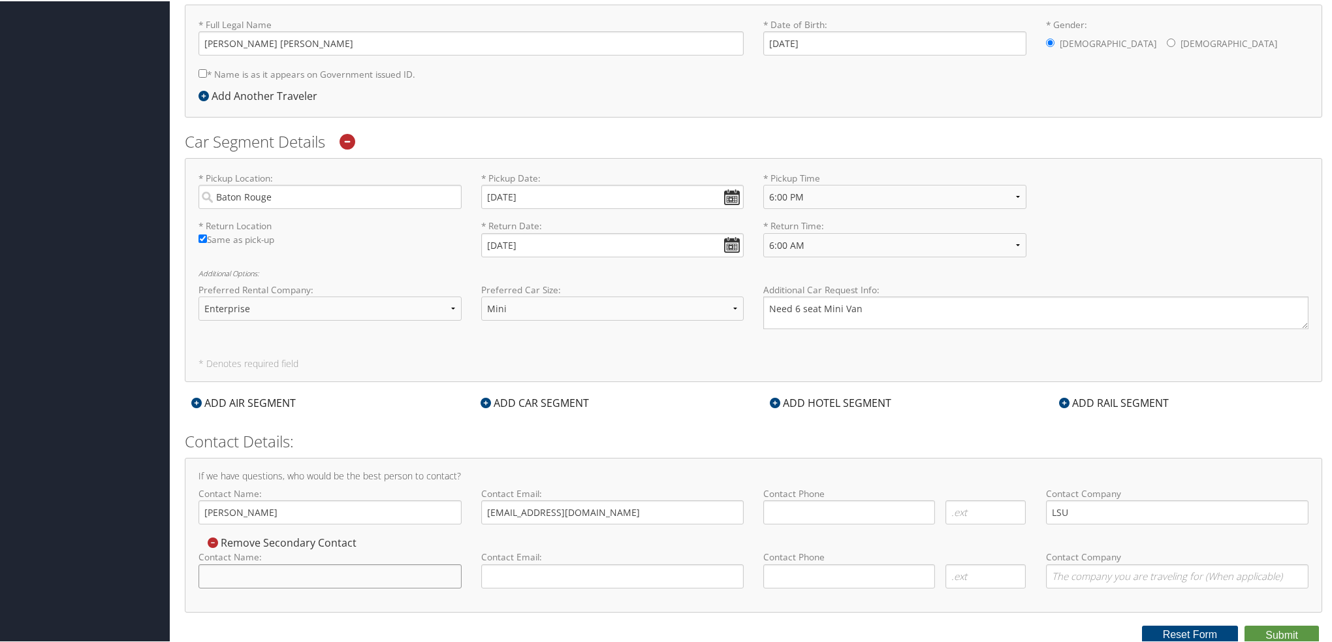
click at [348, 586] on div "Contact Name: Required" at bounding box center [330, 573] width 283 height 48
click at [393, 421] on form "Reporting Fields for LSU Academics * Requested By : [PERSON_NAME] Required * Gu…" at bounding box center [753, 184] width 1137 height 917
click at [322, 576] on input "Contact Name:" at bounding box center [329, 575] width 263 height 24
type input "N"
type input "[PERSON_NAME]"
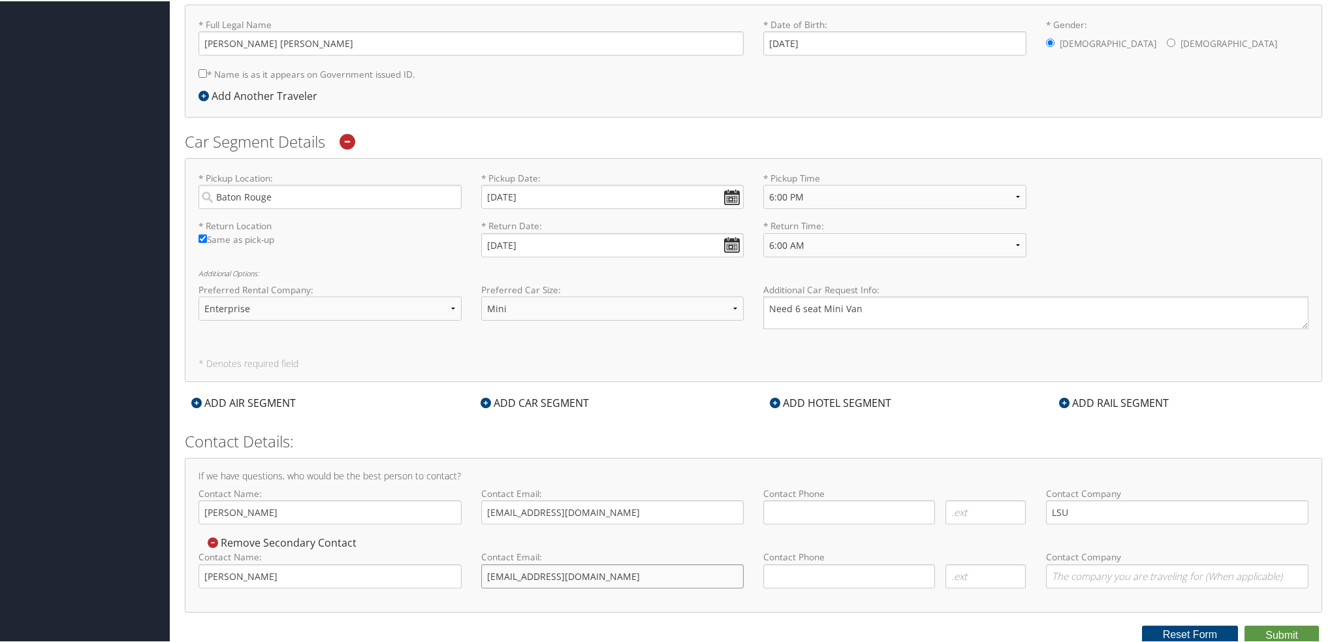
type input "[EMAIL_ADDRESS][DOMAIN_NAME]"
type input "( ) -"
type input "L"
type input "LSU"
click at [911, 471] on h4 "If we have questions, who would be the best person to contact?" at bounding box center [753, 474] width 1110 height 9
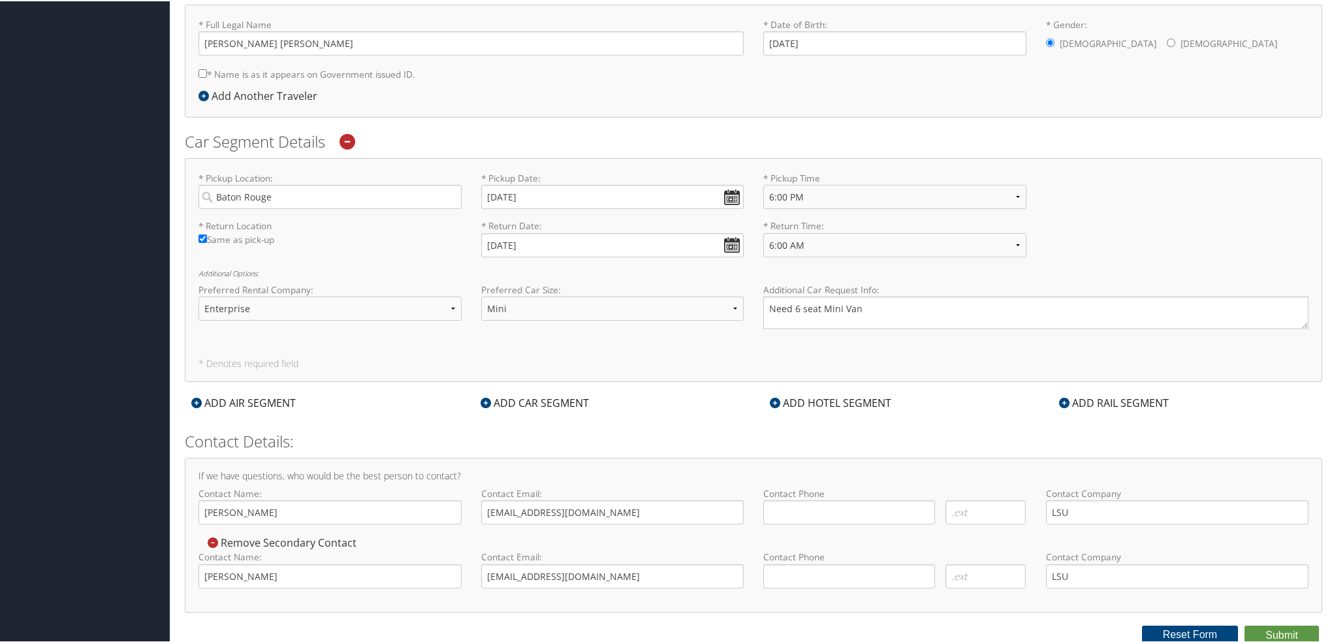
click at [555, 537] on div "If we have questions, who would be the best person to contact? Contact Name: [P…" at bounding box center [753, 533] width 1137 height 155
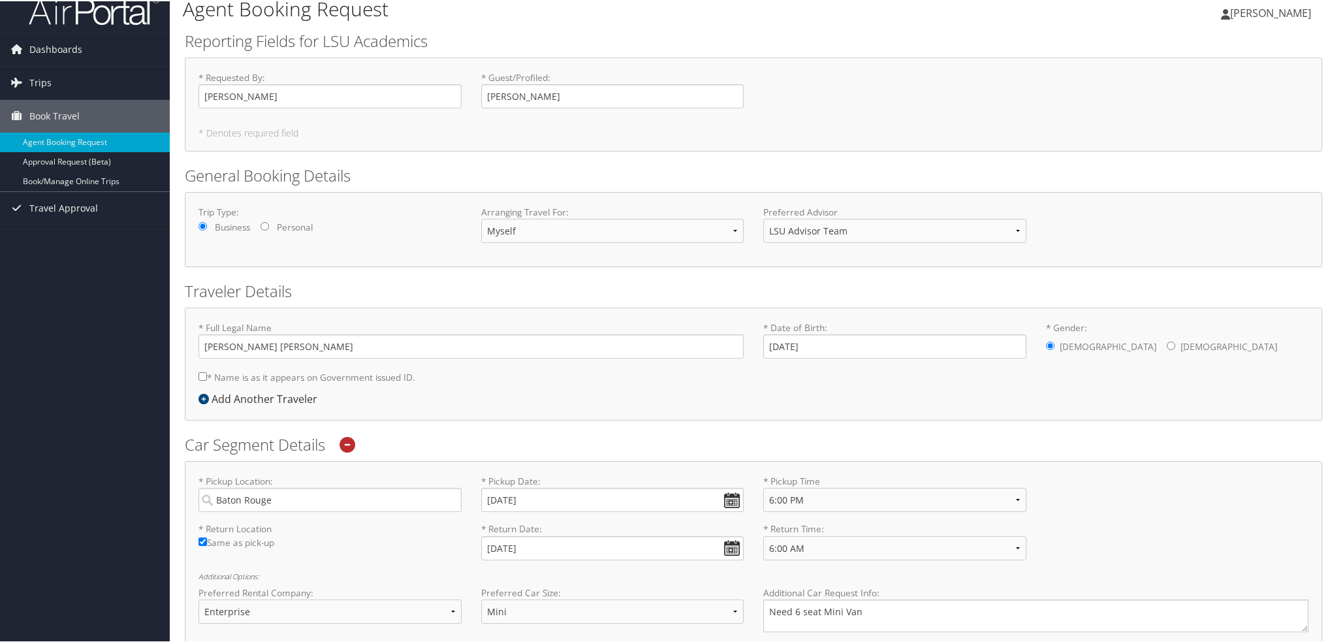
scroll to position [0, 0]
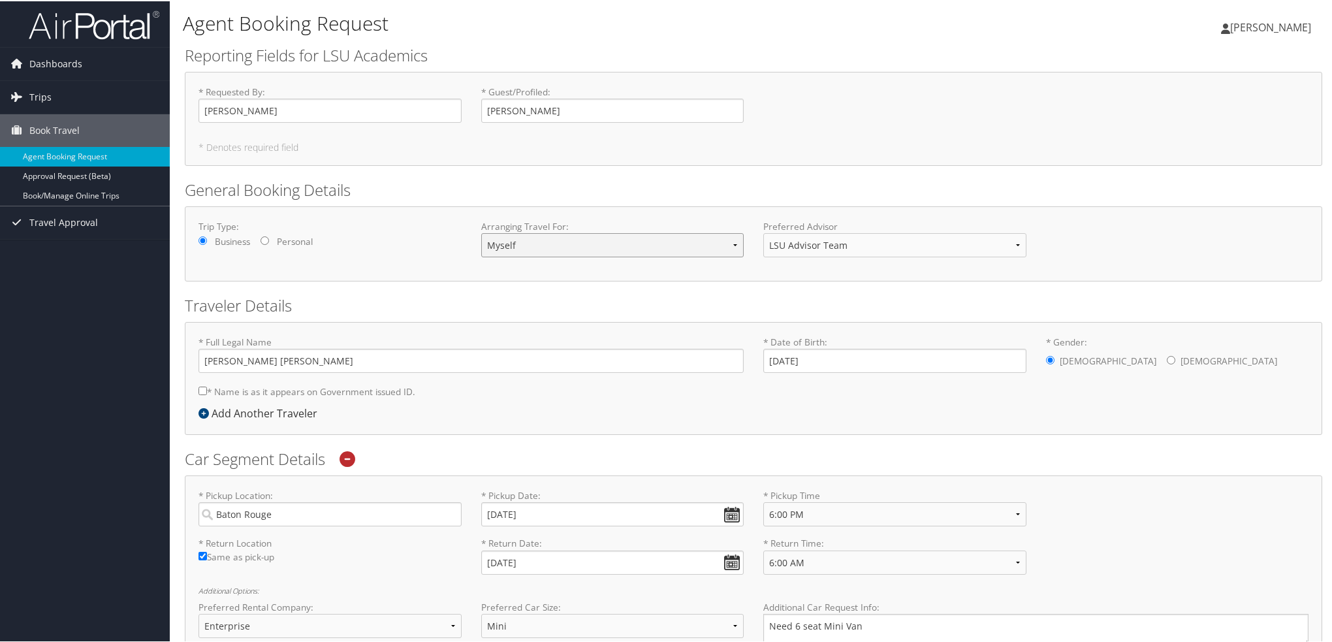
click at [686, 241] on select "Myself Another Traveler Guest Traveler" at bounding box center [612, 244] width 263 height 24
click at [689, 240] on select "Myself Another Traveler Guest Traveler" at bounding box center [612, 244] width 263 height 24
click at [368, 250] on div "Trip Type: Business Personal" at bounding box center [330, 236] width 283 height 35
click at [836, 244] on select "LSU Advisor Team" at bounding box center [894, 244] width 263 height 24
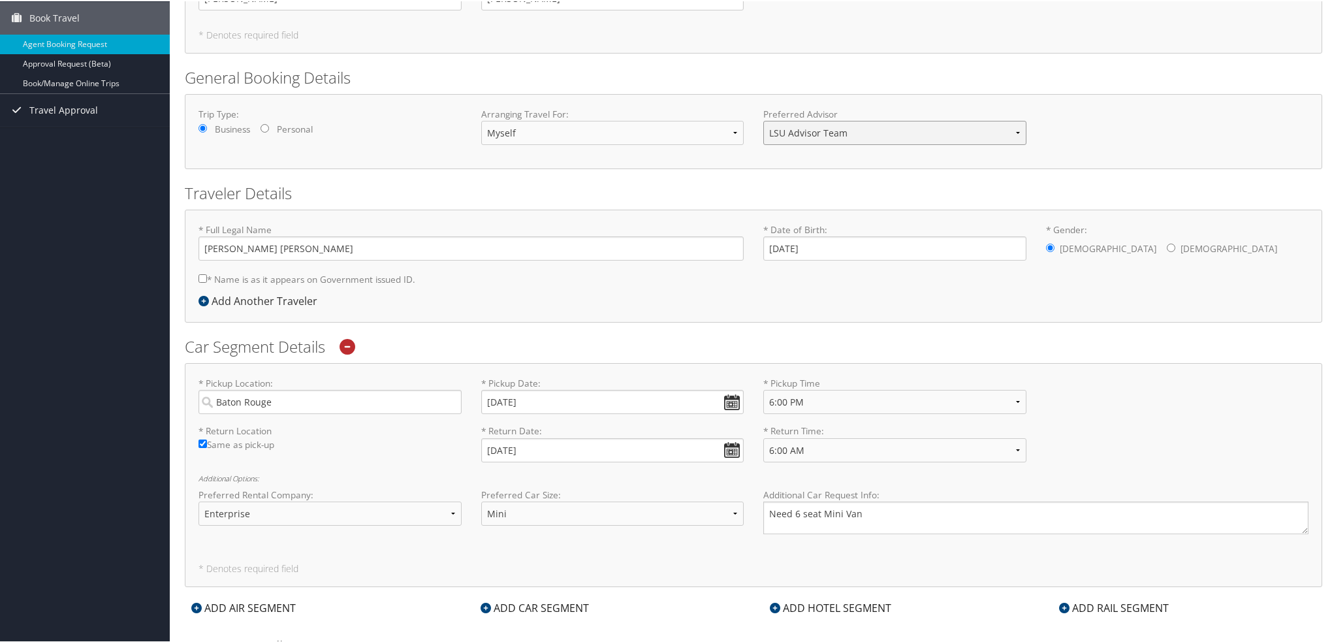
scroll to position [131, 0]
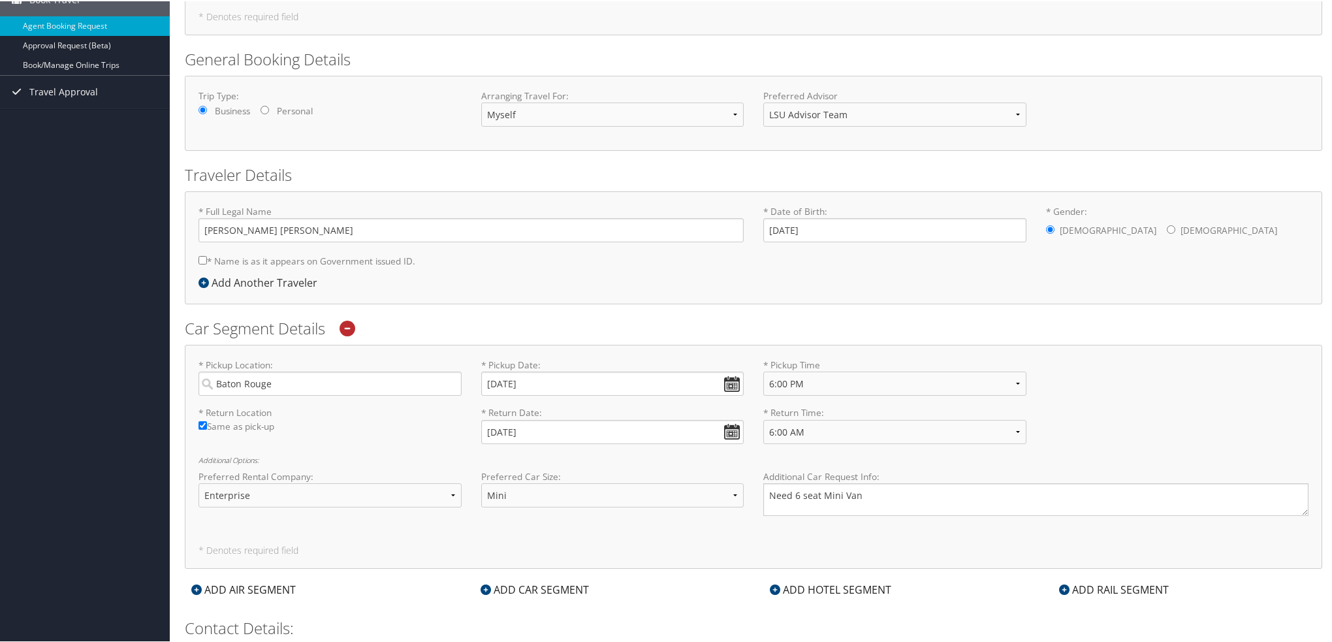
click at [667, 187] on div "Traveler Details * Full Legal Name [PERSON_NAME] [PERSON_NAME] * Name is as it …" at bounding box center [753, 233] width 1137 height 140
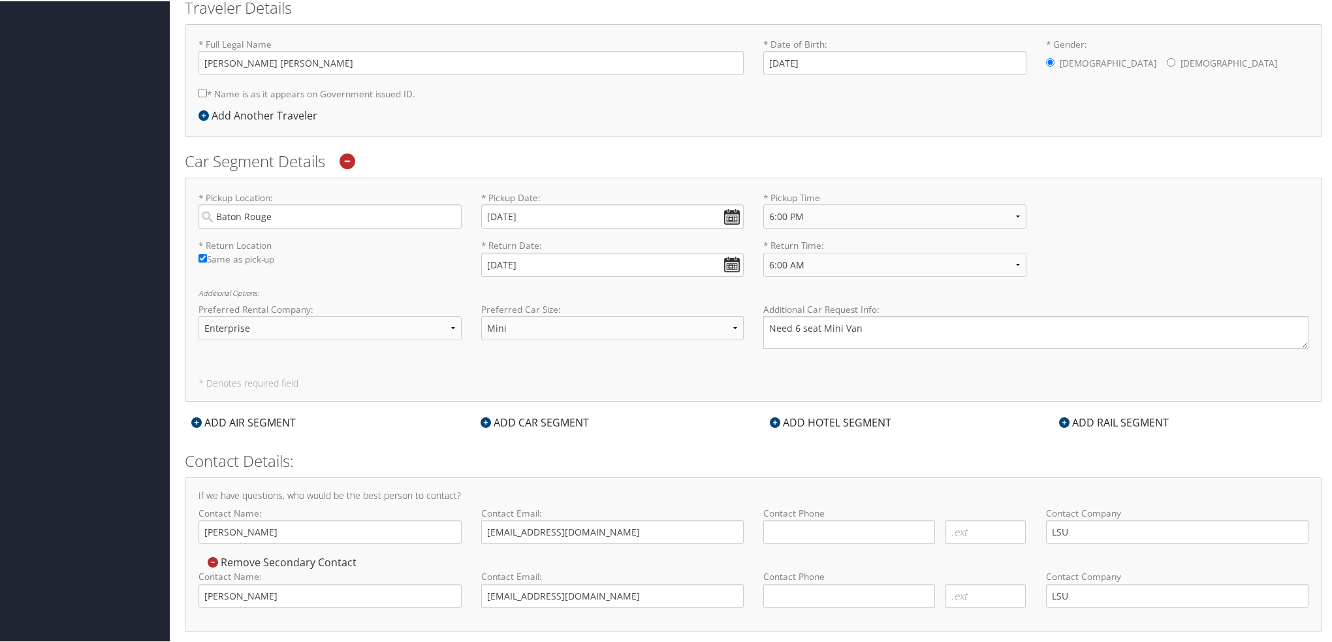
scroll to position [317, 0]
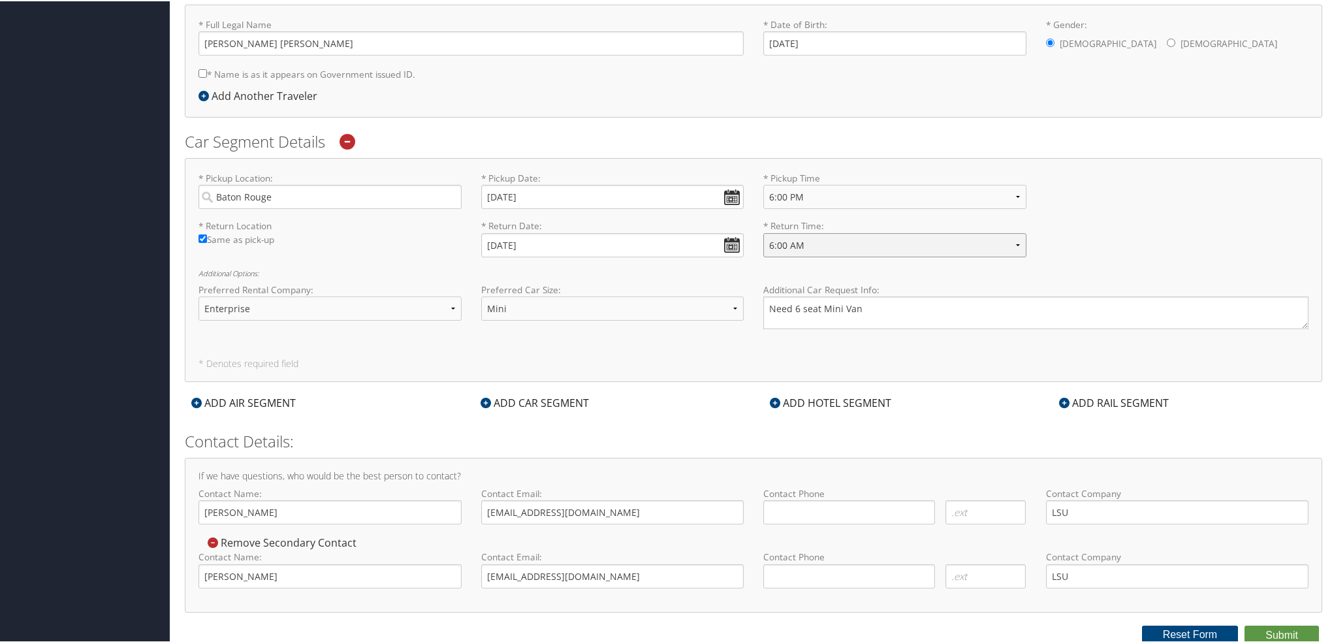
click at [812, 248] on select "Anytime 12:00 AM 1:00 AM 2:00 AM 3:00 AM 4:00 AM 5:00 AM 6:00 AM 7:00 AM 8:00 A…" at bounding box center [894, 244] width 263 height 24
select select "6:00 PM"
click at [763, 232] on select "Anytime 12:00 AM 1:00 AM 2:00 AM 3:00 AM 4:00 AM 5:00 AM 6:00 AM 7:00 AM 8:00 A…" at bounding box center [894, 244] width 263 height 24
click at [689, 131] on h2 "Car Segment Details" at bounding box center [753, 140] width 1137 height 22
click at [789, 305] on textarea "Need 6 seat Mini Van" at bounding box center [1035, 311] width 545 height 33
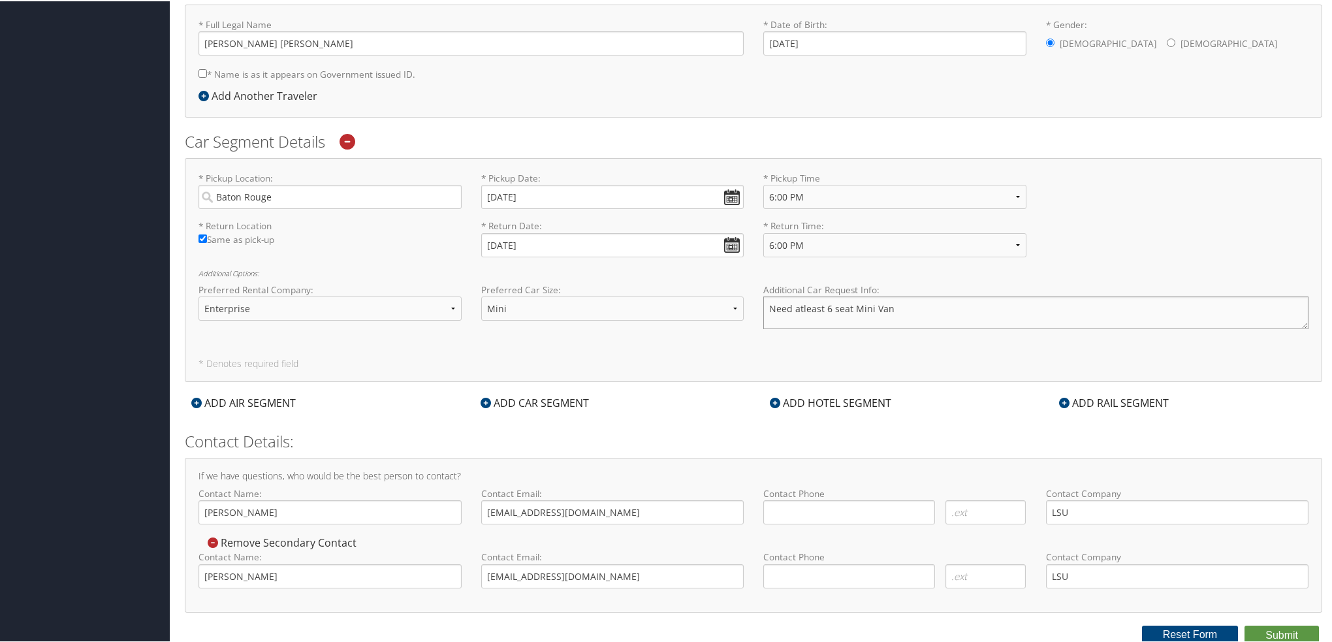
click at [812, 307] on textarea "Need atleast 6 seat Mini Van" at bounding box center [1035, 311] width 545 height 33
click at [885, 310] on textarea "Need atleast 6 seat Mini Van" at bounding box center [1035, 311] width 545 height 33
click at [799, 305] on textarea "Need atleast 6 seat Mini Van" at bounding box center [1035, 311] width 545 height 33
click at [898, 311] on textarea "Need at least 6 seat Mini Van" at bounding box center [1035, 311] width 545 height 33
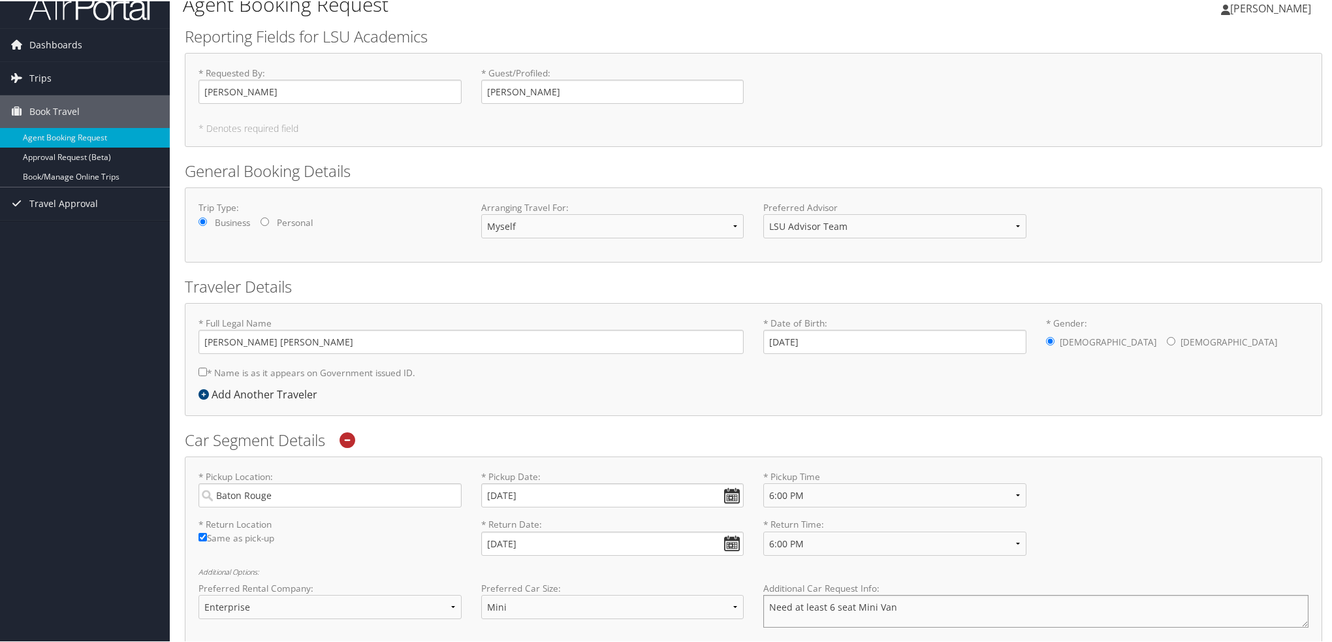
scroll to position [0, 0]
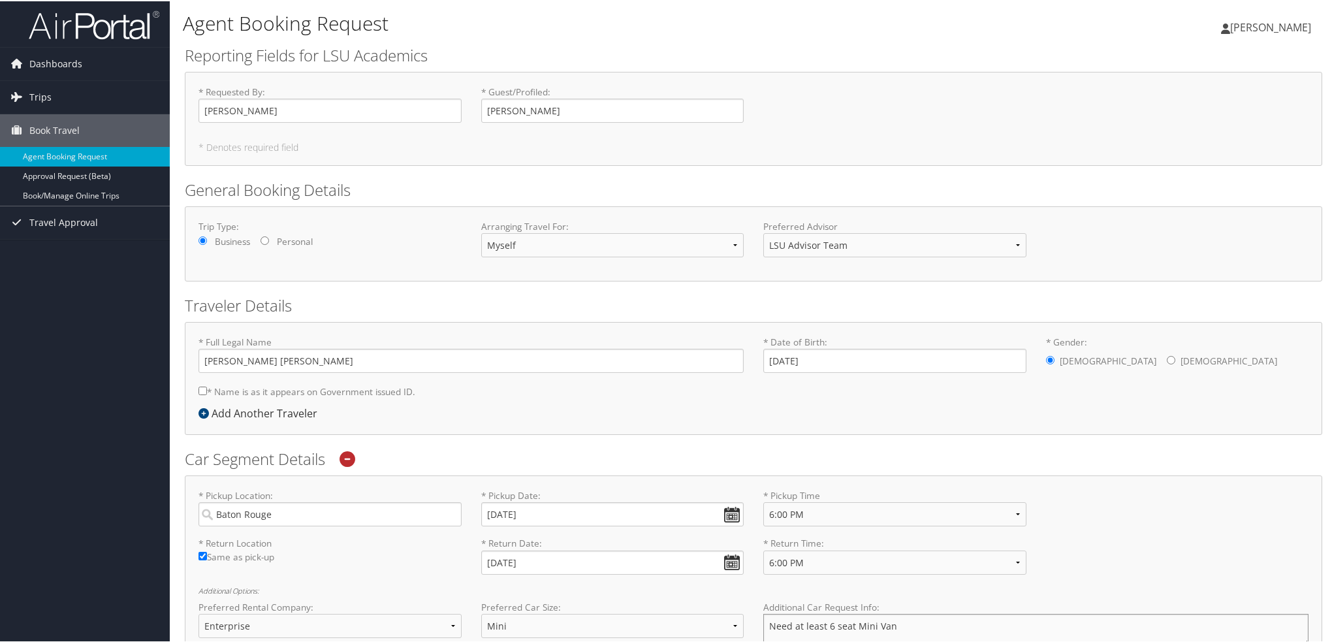
type textarea "Need at least 6 seat Mini Van"
click at [864, 244] on select "LSU Advisor Team" at bounding box center [894, 244] width 263 height 24
click at [927, 180] on h2 "General Booking Details" at bounding box center [753, 189] width 1137 height 22
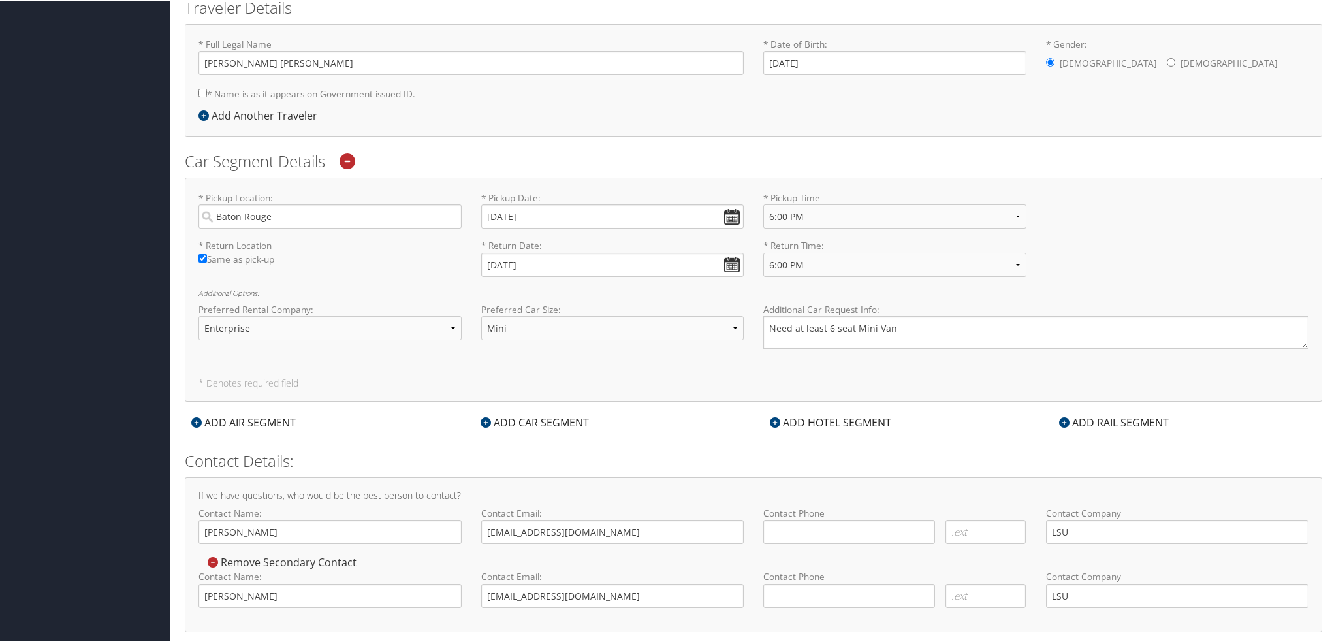
scroll to position [317, 0]
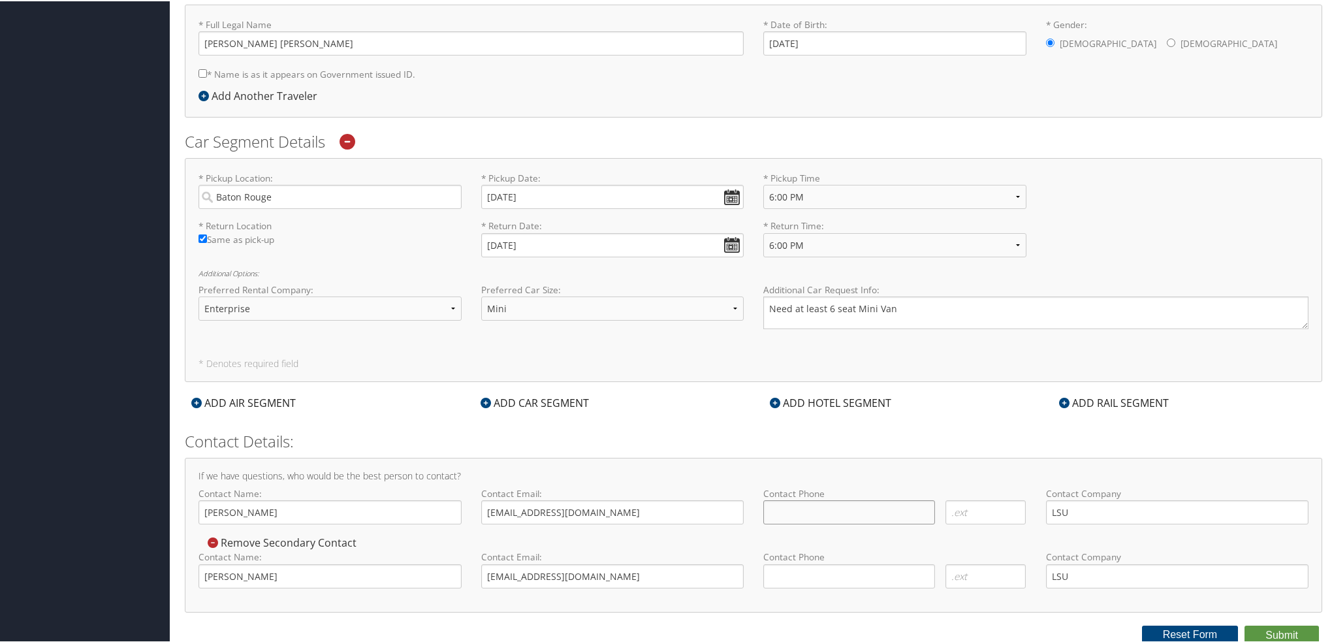
type input "( ) -"
click at [802, 511] on input "( ) -" at bounding box center [849, 511] width 172 height 24
drag, startPoint x: 796, startPoint y: 569, endPoint x: 783, endPoint y: 569, distance: 13.1
click at [796, 569] on input "( ) -" at bounding box center [849, 575] width 172 height 24
type input "[PHONE_NUMBER]"
